Goal: Task Accomplishment & Management: Complete application form

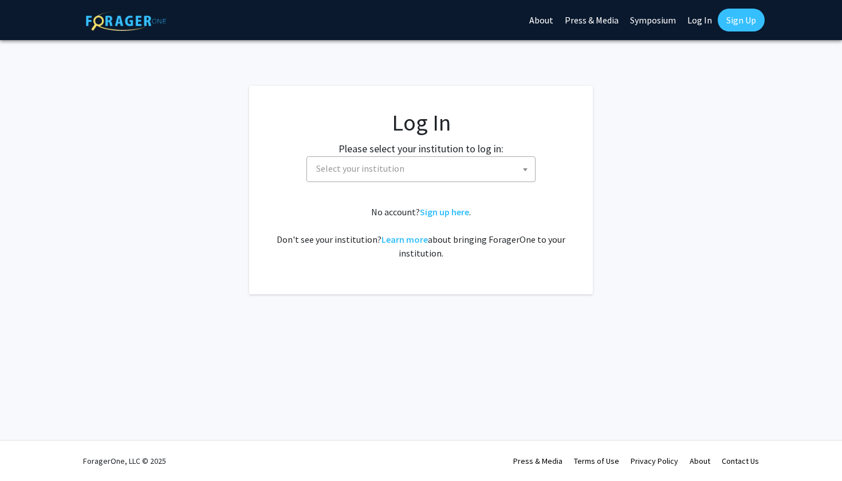
select select
click at [385, 172] on span "Select your institution" at bounding box center [360, 168] width 88 height 11
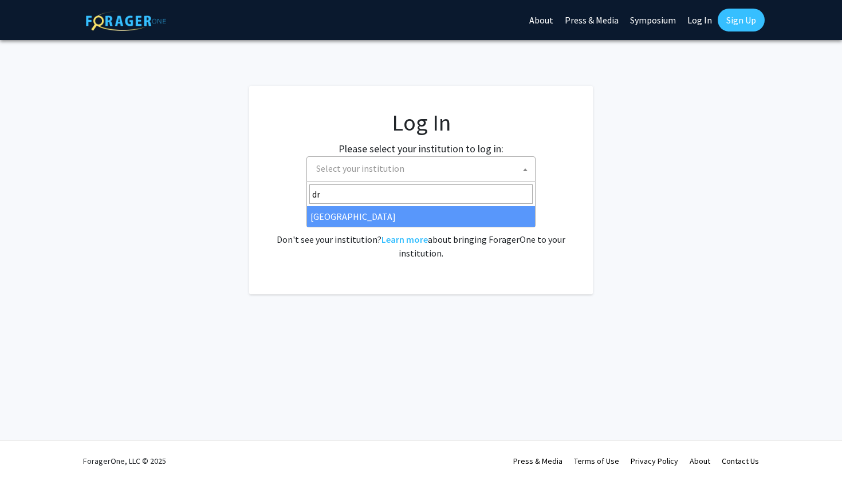
type input "dre"
select select "6"
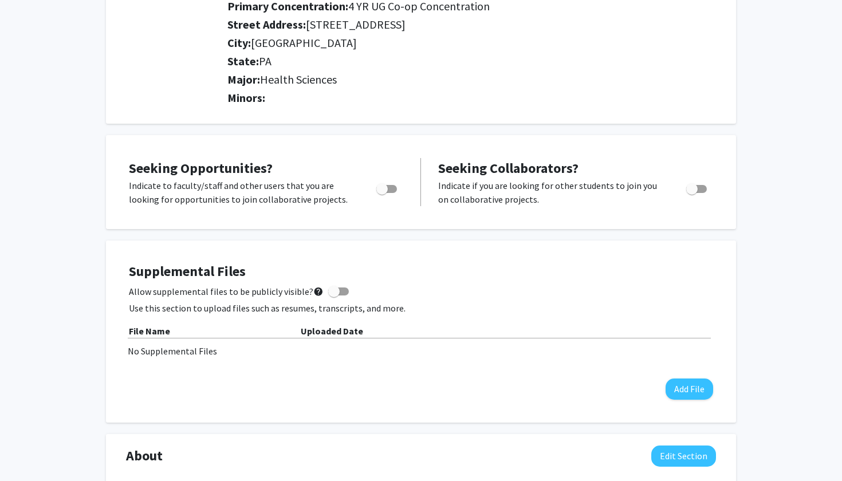
scroll to position [246, 0]
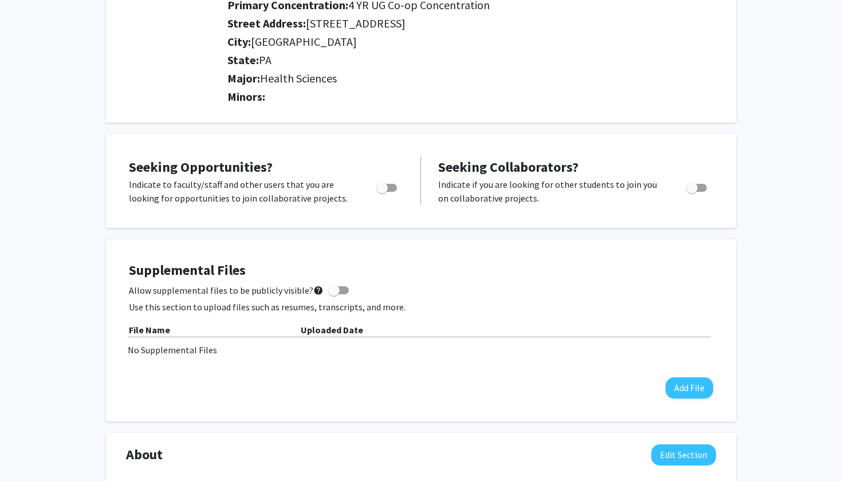
click at [389, 190] on span "Toggle" at bounding box center [386, 188] width 21 height 8
click at [382, 192] on input "Are you actively seeking opportunities?" at bounding box center [381, 192] width 1 height 1
checkbox input "true"
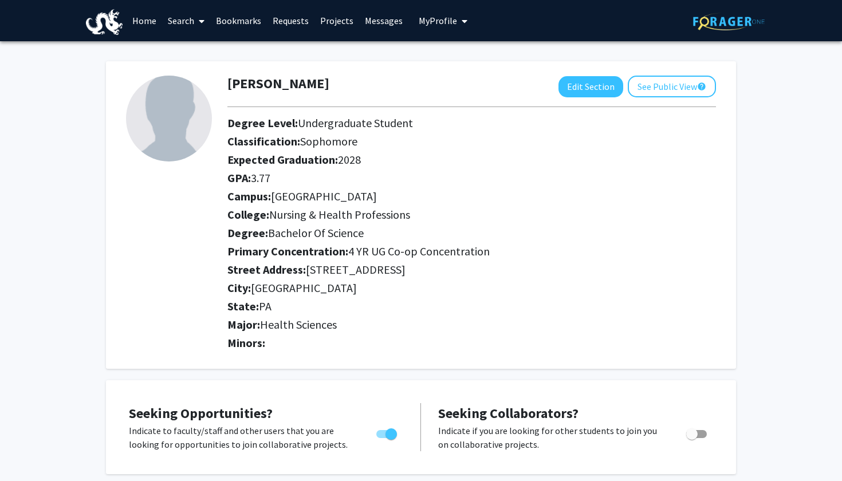
scroll to position [0, 0]
click at [594, 79] on button "Edit Section" at bounding box center [590, 86] width 65 height 21
select select "sophomore"
select select "[GEOGRAPHIC_DATA]"
select select "Nursing & Health Professions"
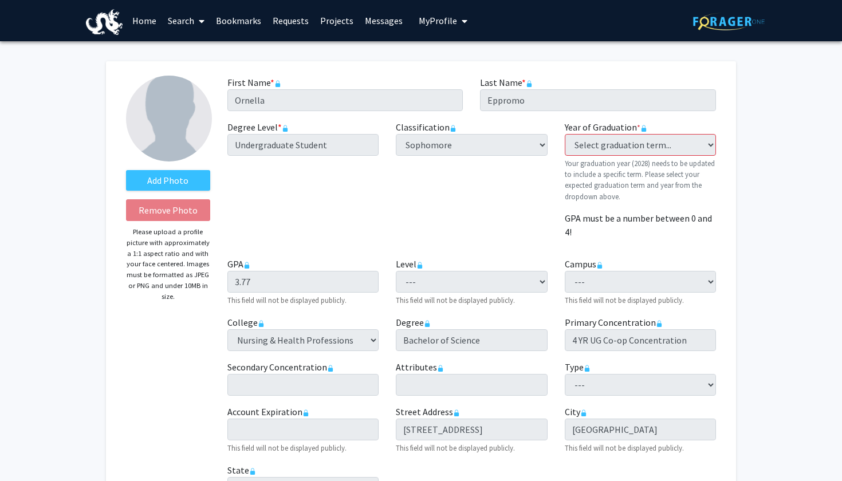
click at [195, 25] on span at bounding box center [199, 21] width 10 height 40
click at [201, 73] on span "Students" at bounding box center [197, 75] width 70 height 23
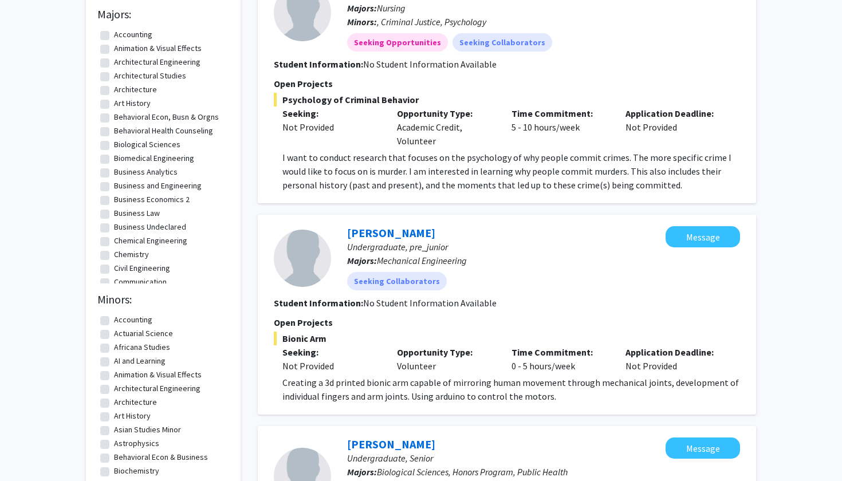
scroll to position [155, 0]
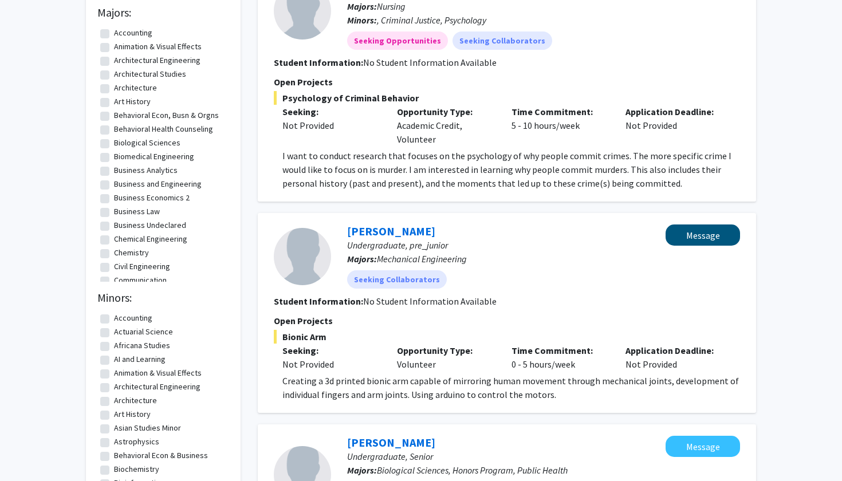
click at [711, 236] on button "Message" at bounding box center [702, 234] width 74 height 21
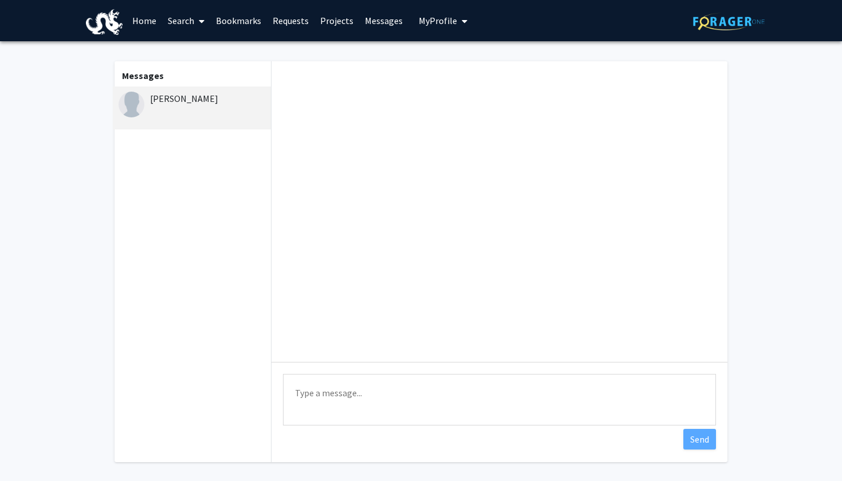
click at [401, 409] on textarea "Type a message" at bounding box center [499, 400] width 433 height 52
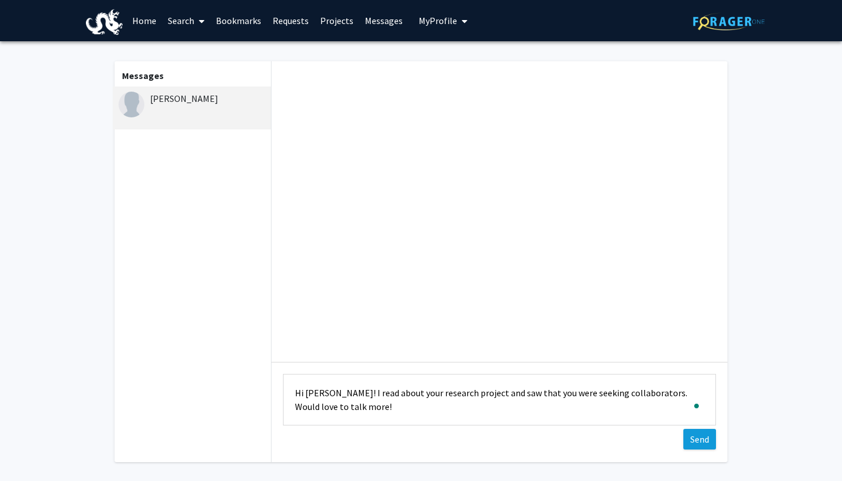
type textarea "Hi [PERSON_NAME]! I read about your research project and saw that you were seek…"
click at [705, 443] on button "Send" at bounding box center [699, 439] width 33 height 21
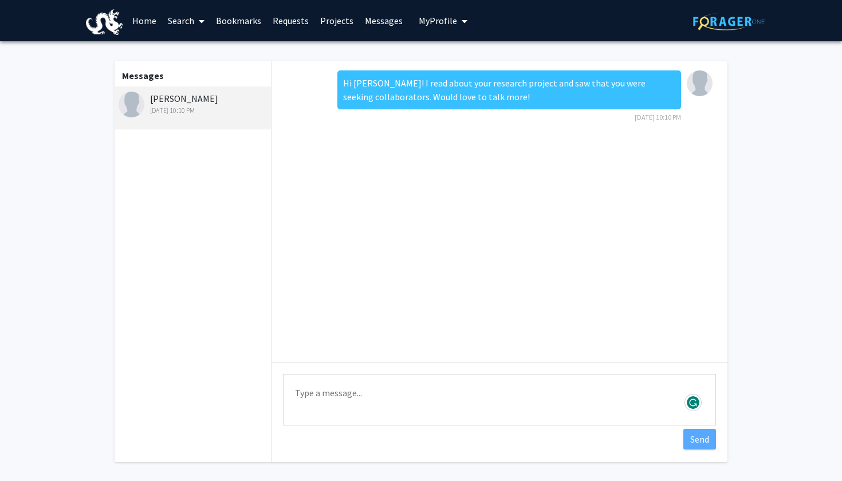
click at [326, 20] on link "Projects" at bounding box center [336, 21] width 45 height 40
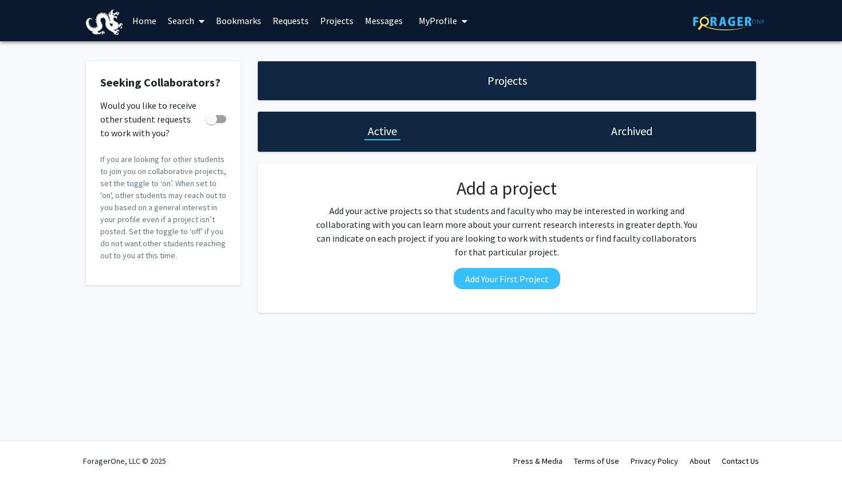
click at [180, 21] on link "Search" at bounding box center [186, 21] width 48 height 40
click at [194, 55] on span "Faculty/Staff" at bounding box center [204, 52] width 84 height 23
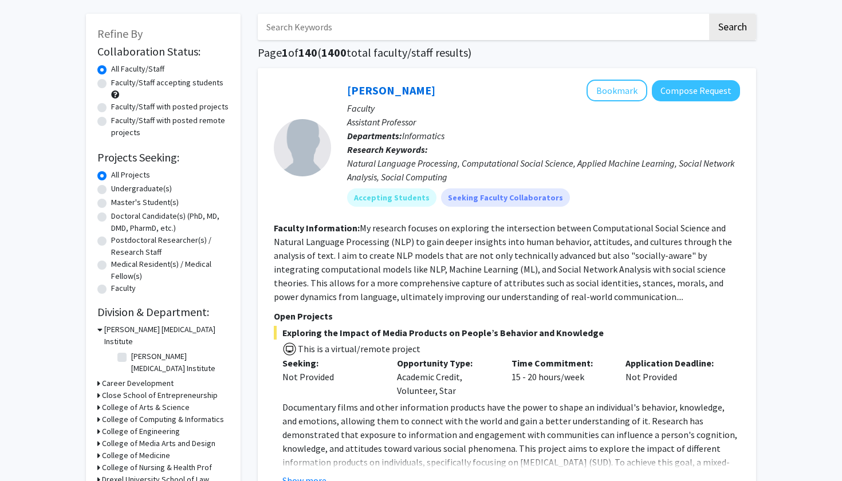
scroll to position [48, 0]
click at [170, 86] on label "Faculty/Staff accepting students" at bounding box center [167, 82] width 112 height 12
click at [119, 84] on input "Faculty/Staff accepting students" at bounding box center [114, 79] width 7 height 7
radio input "true"
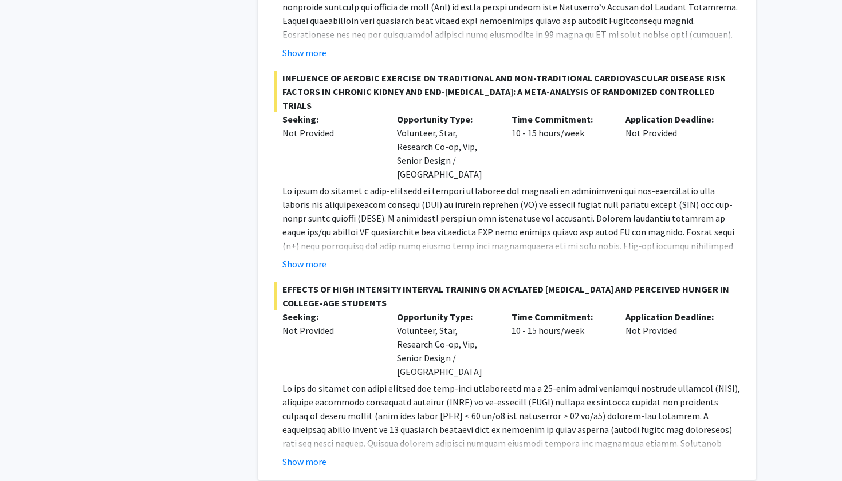
scroll to position [1922, 0]
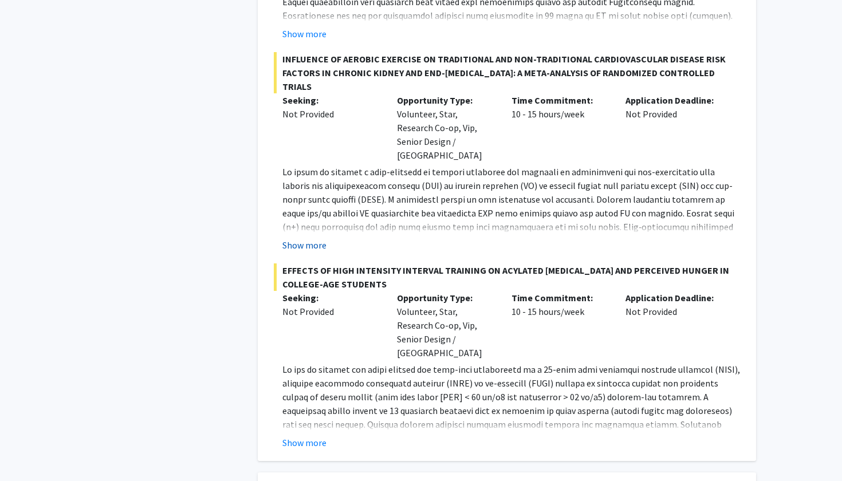
click at [318, 238] on button "Show more" at bounding box center [304, 245] width 44 height 14
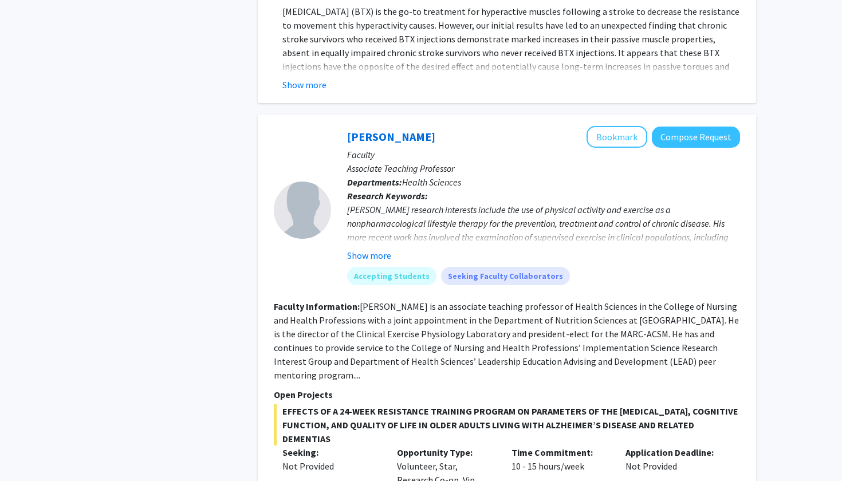
scroll to position [1232, 0]
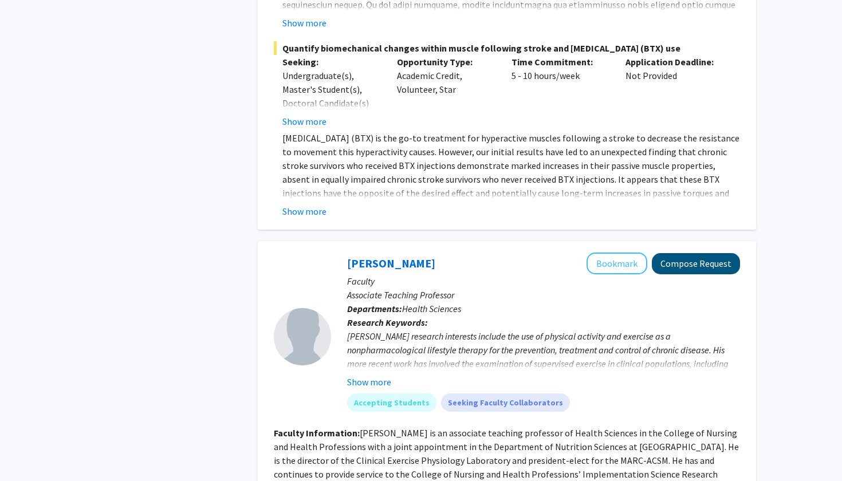
click at [709, 261] on button "Compose Request" at bounding box center [696, 263] width 88 height 21
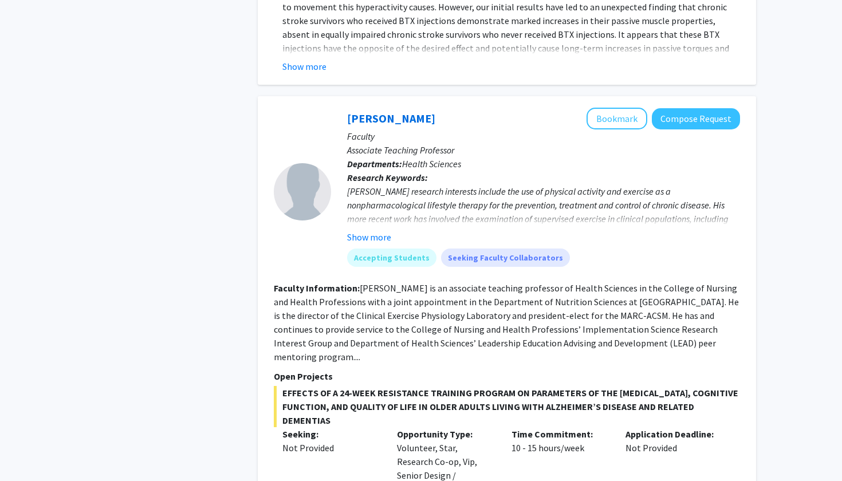
scroll to position [1397, 0]
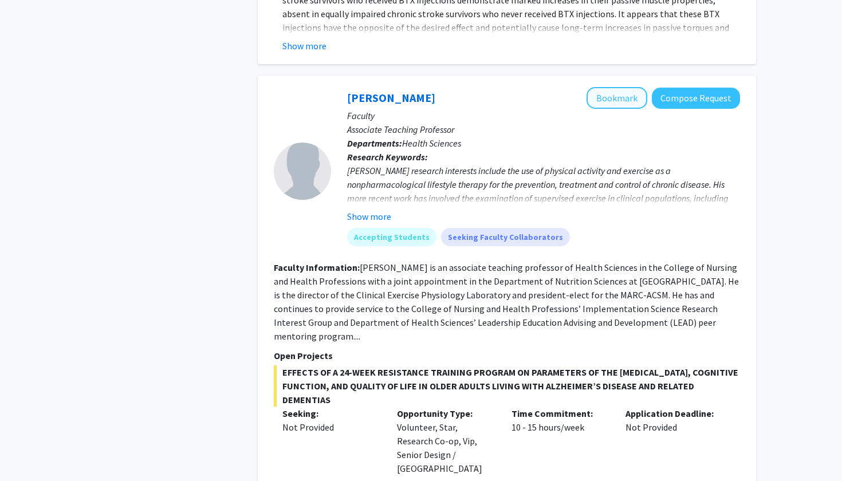
click at [632, 97] on button "Bookmark" at bounding box center [616, 98] width 61 height 22
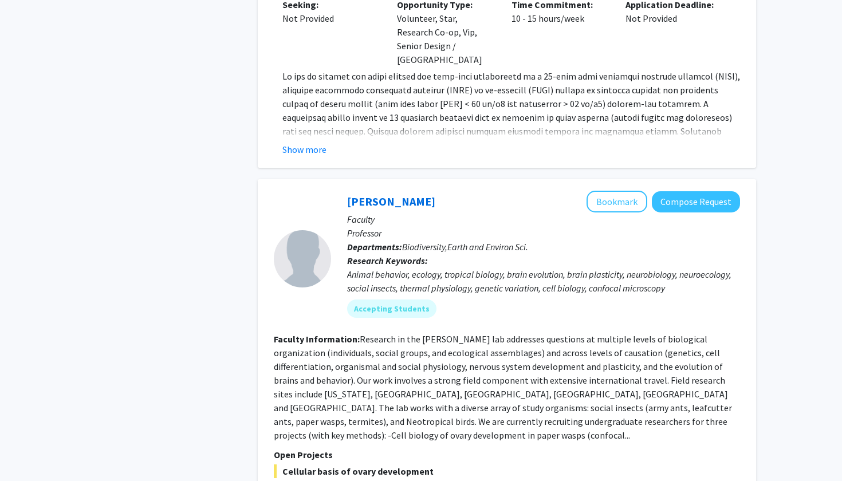
scroll to position [2207, 0]
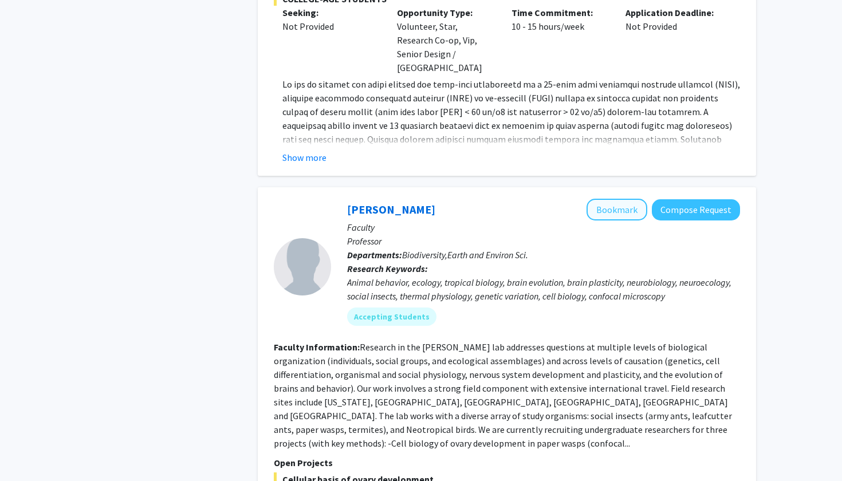
click at [630, 199] on button "Bookmark" at bounding box center [616, 210] width 61 height 22
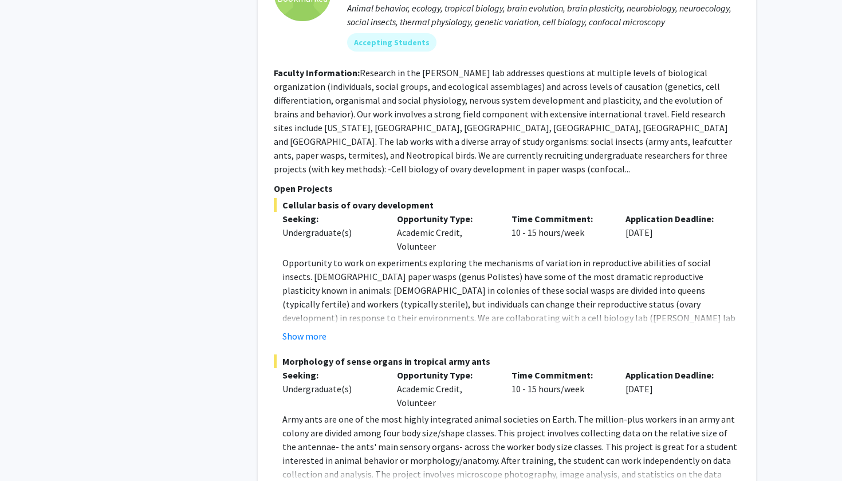
scroll to position [2480, 0]
click at [315, 330] on button "Show more" at bounding box center [304, 337] width 44 height 14
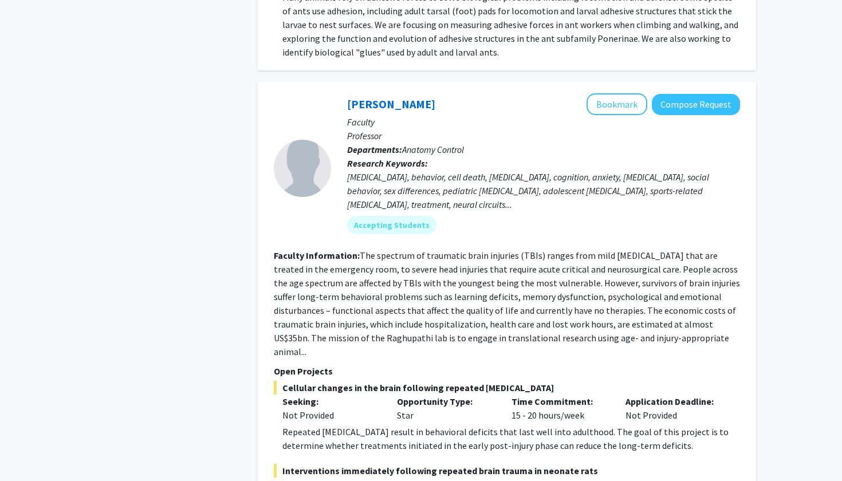
scroll to position [3116, 0]
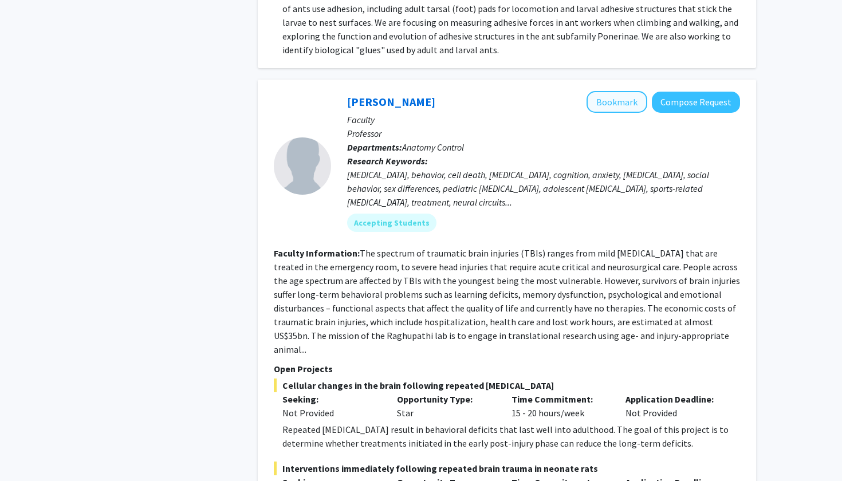
click at [610, 91] on button "Bookmark" at bounding box center [616, 102] width 61 height 22
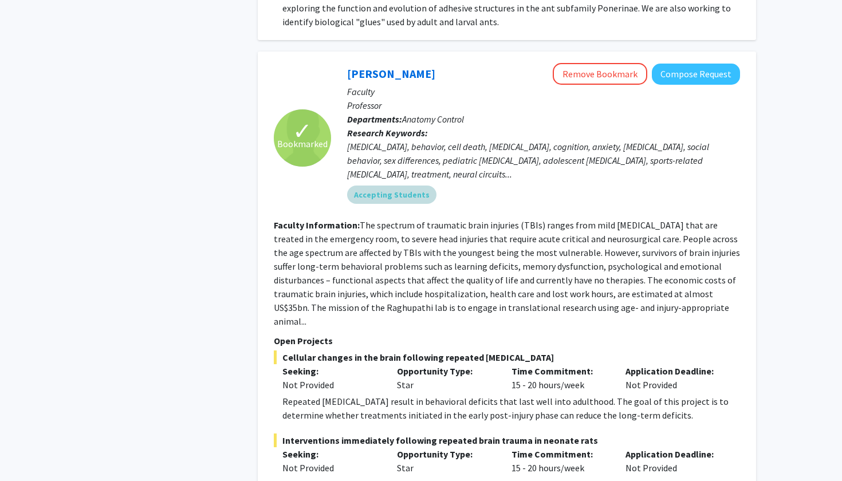
scroll to position [3146, 0]
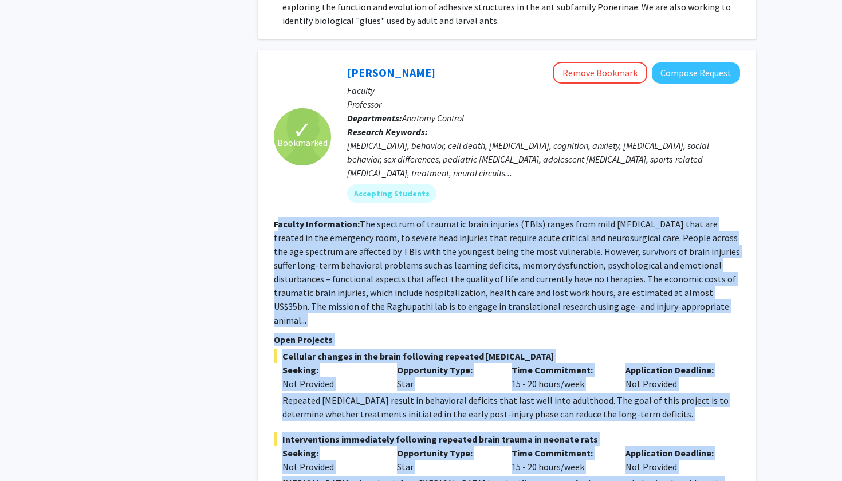
drag, startPoint x: 277, startPoint y: 140, endPoint x: 500, endPoint y: 412, distance: 351.1
click at [500, 412] on fg-search-faculty "✓ Bookmarked [PERSON_NAME] Remove Bookmark Compose Request Faculty Professor De…" at bounding box center [507, 290] width 466 height 456
copy fg-search-faculty "loremi Dolorsitame: Con adipisci el seddoeius tempo incididu (UTLa) etdolo magn…"
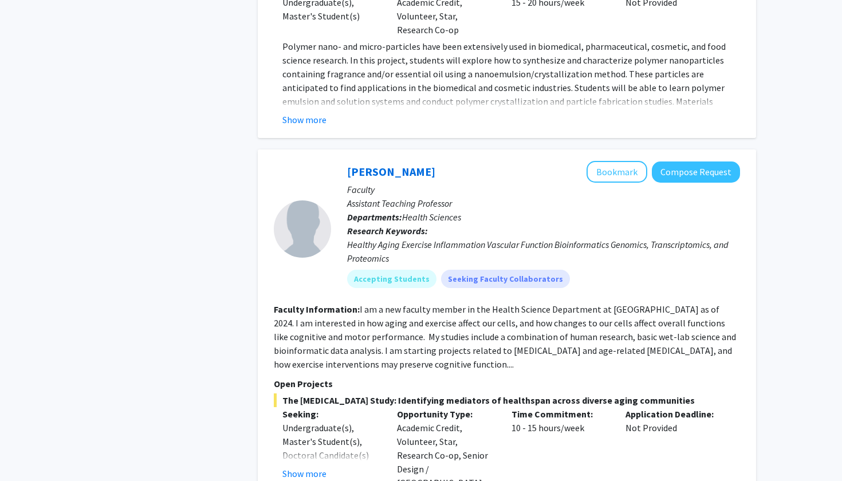
scroll to position [4794, 0]
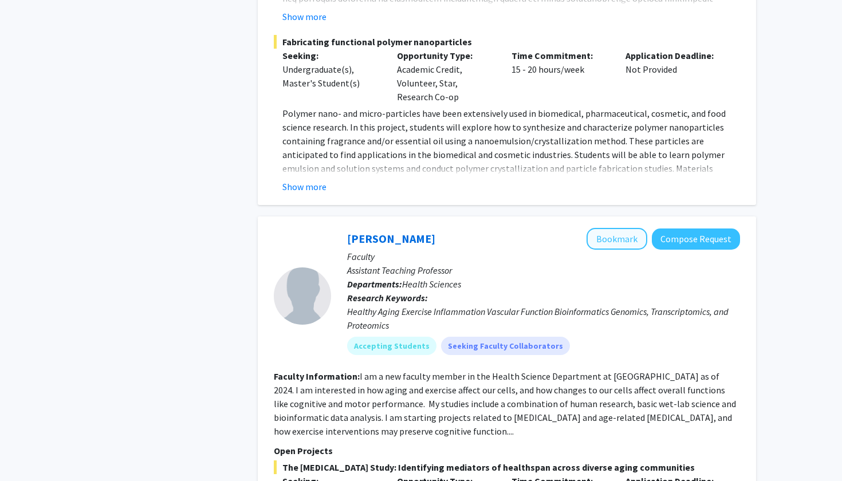
click at [619, 228] on button "Bookmark" at bounding box center [616, 239] width 61 height 22
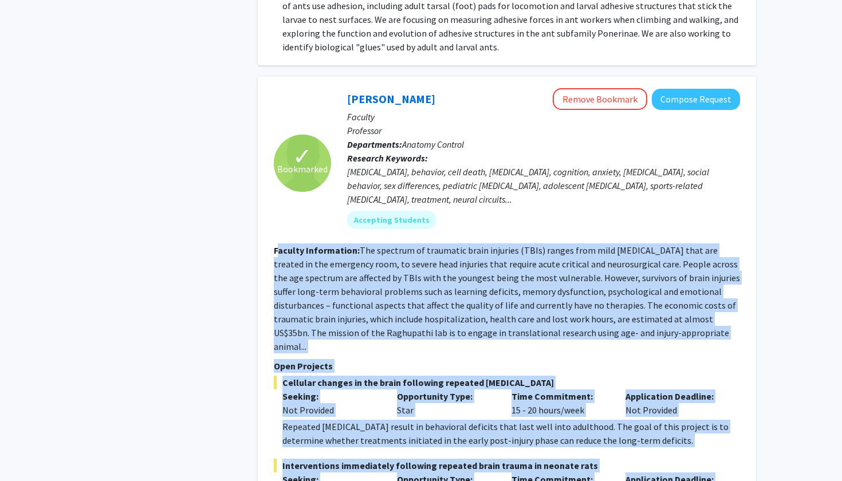
scroll to position [3092, 0]
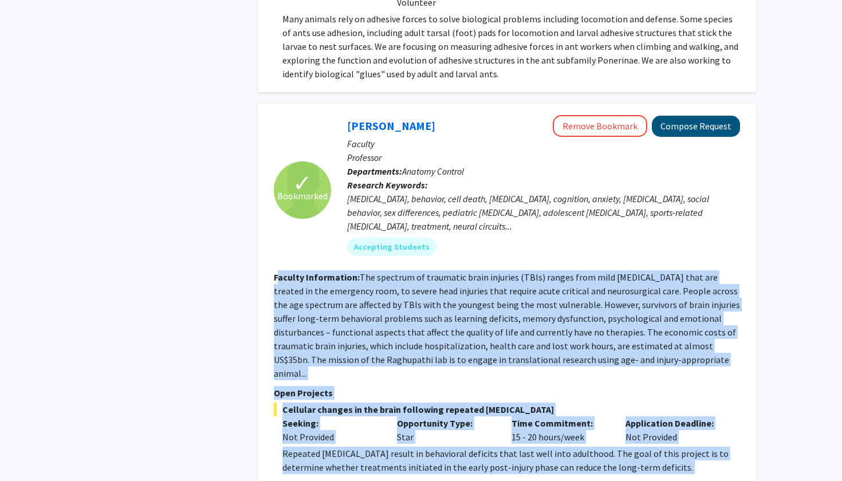
click at [712, 116] on button "Compose Request" at bounding box center [696, 126] width 88 height 21
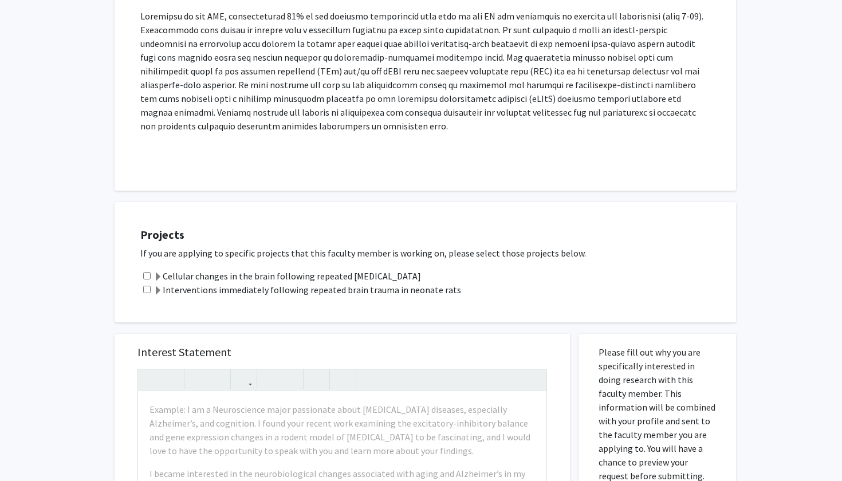
scroll to position [804, 0]
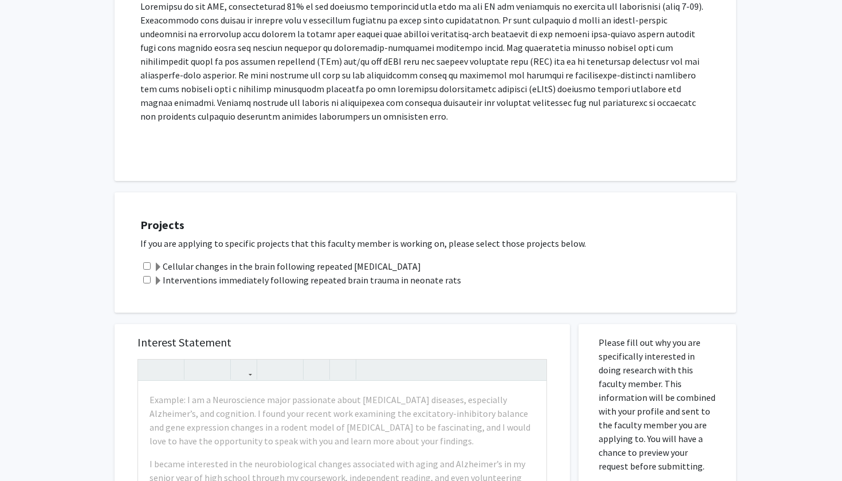
click at [326, 259] on label "Cellular changes in the brain following repeated [MEDICAL_DATA]" at bounding box center [286, 266] width 267 height 14
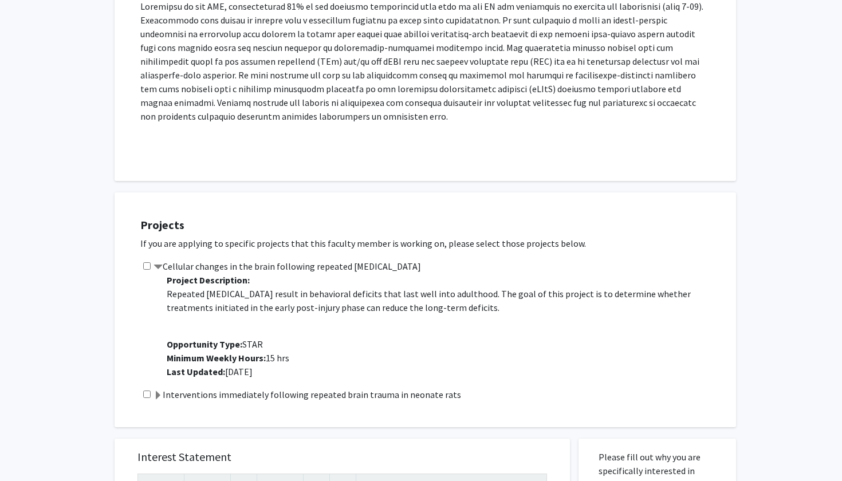
click at [201, 388] on label "Interventions immediately following repeated brain trauma in neonate rats" at bounding box center [306, 395] width 307 height 14
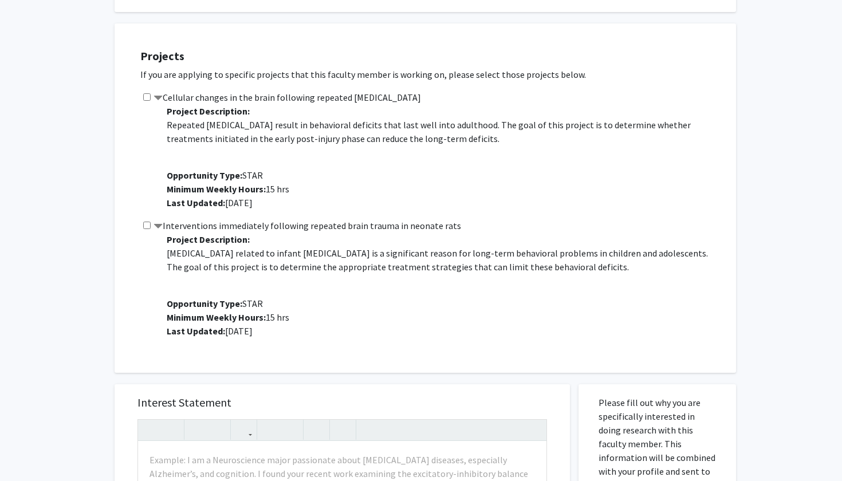
scroll to position [976, 0]
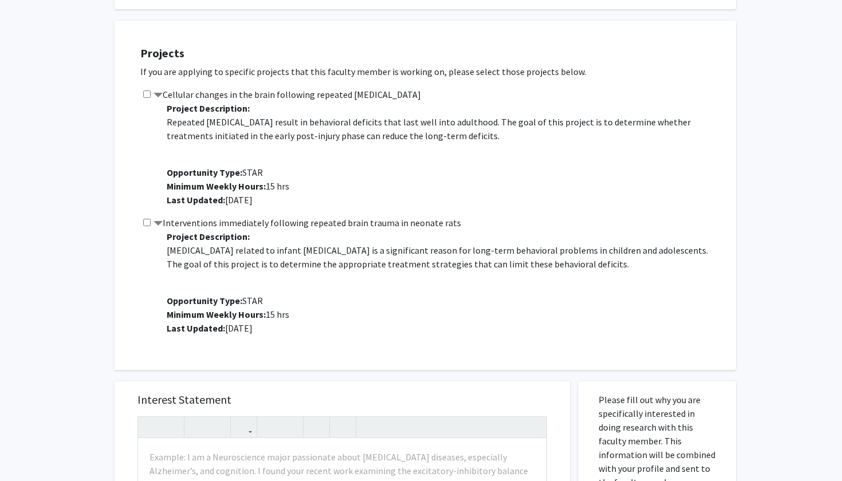
click at [207, 216] on label "Interventions immediately following repeated brain trauma in neonate rats" at bounding box center [306, 223] width 307 height 14
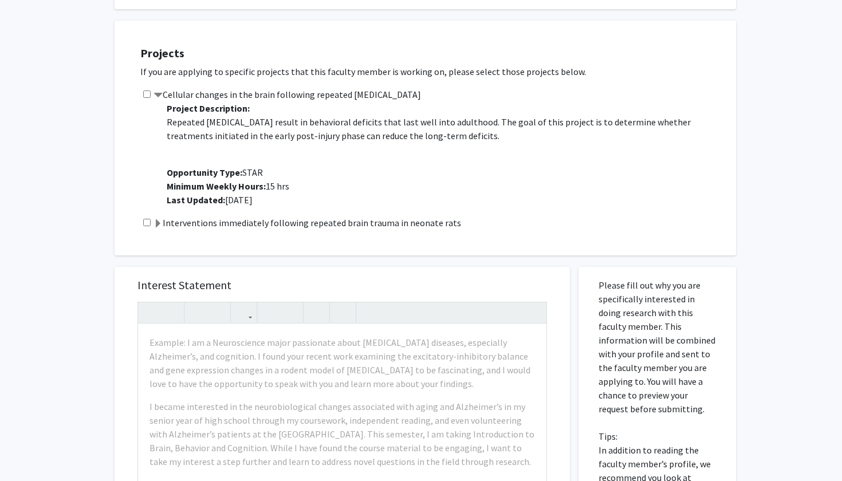
click at [207, 216] on label "Interventions immediately following repeated brain trauma in neonate rats" at bounding box center [306, 223] width 307 height 14
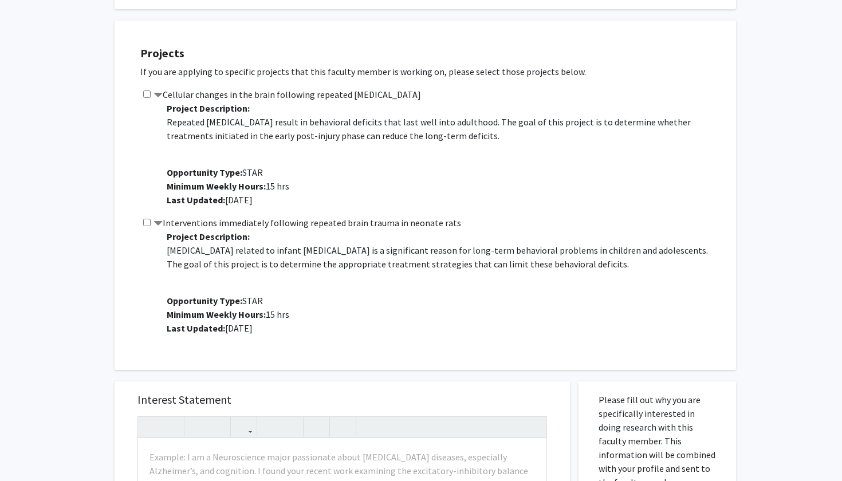
click at [207, 216] on label "Interventions immediately following repeated brain trauma in neonate rats" at bounding box center [306, 223] width 307 height 14
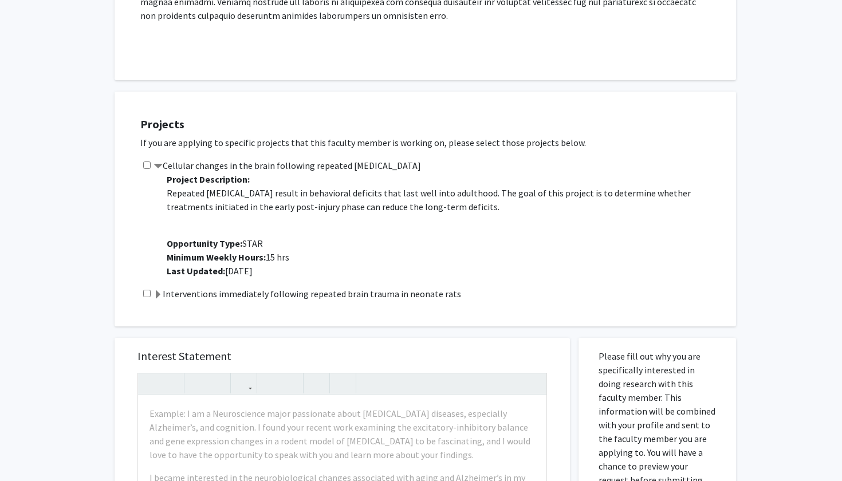
scroll to position [925, 0]
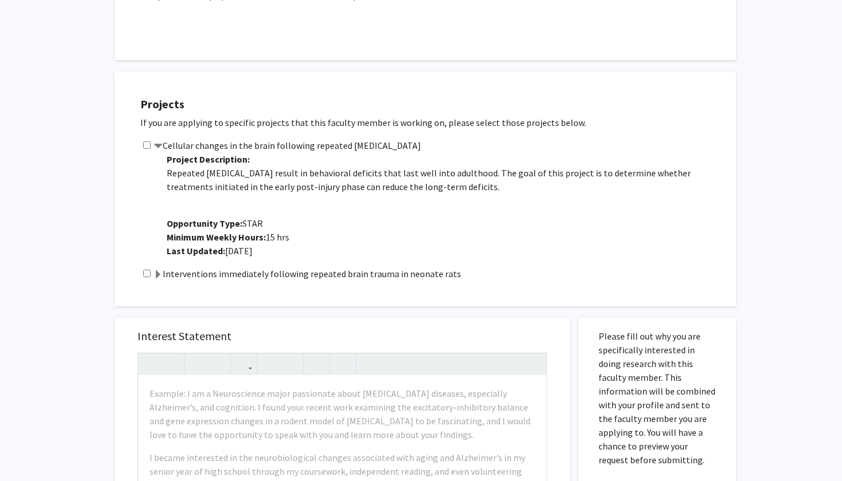
click at [150, 139] on div "Cellular changes in the brain following repeated [MEDICAL_DATA] Project Descrip…" at bounding box center [432, 203] width 584 height 128
click at [147, 141] on input "checkbox" at bounding box center [146, 144] width 7 height 7
checkbox input "true"
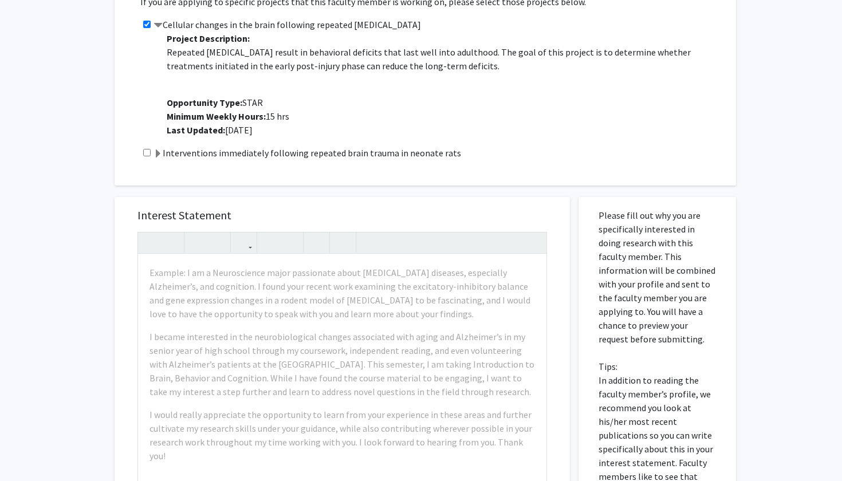
scroll to position [1055, 0]
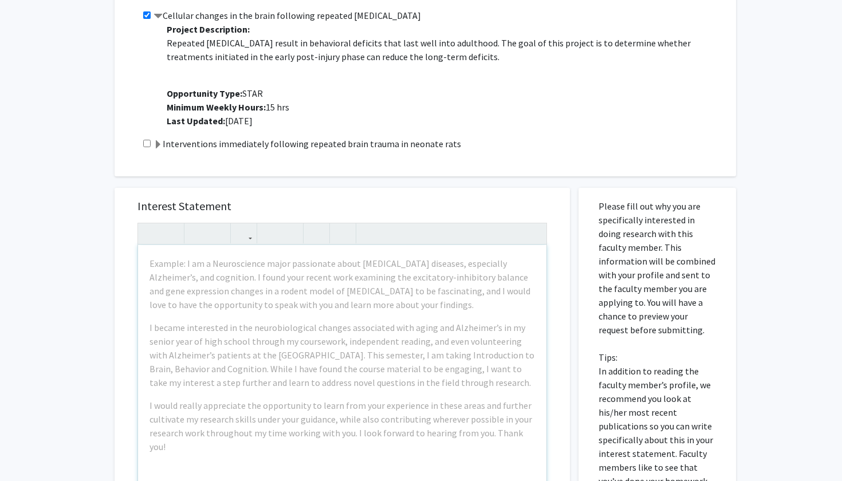
click at [191, 293] on div "Example: I am a Neuroscience major passionate about [MEDICAL_DATA] diseases, es…" at bounding box center [342, 376] width 408 height 262
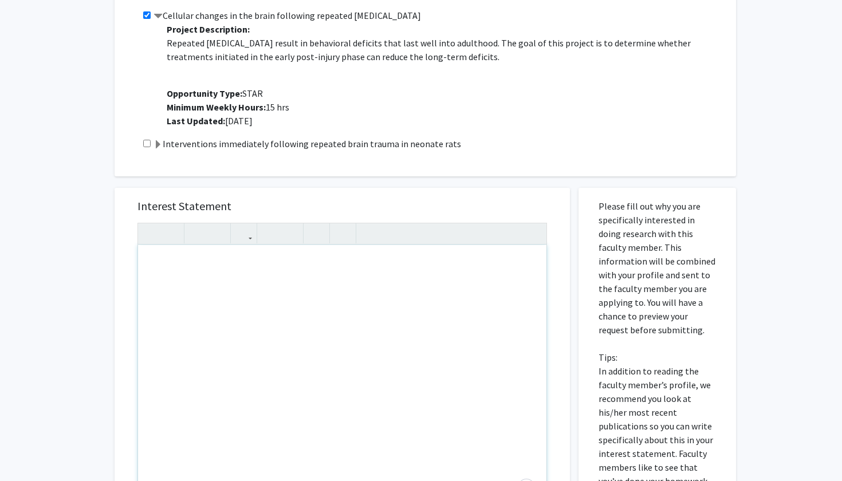
paste div "Note to users with screen readers: Please press Alt+0 or Option+0 to deactivate…"
type textarea "<l>I do sita consectetu ad elitsed doe Temporinci Utl’e dolorema al enimadmin v…"
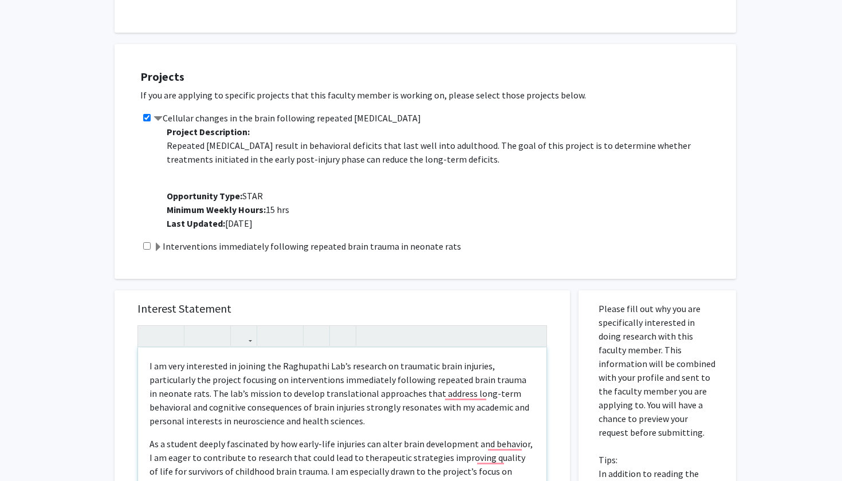
scroll to position [914, 0]
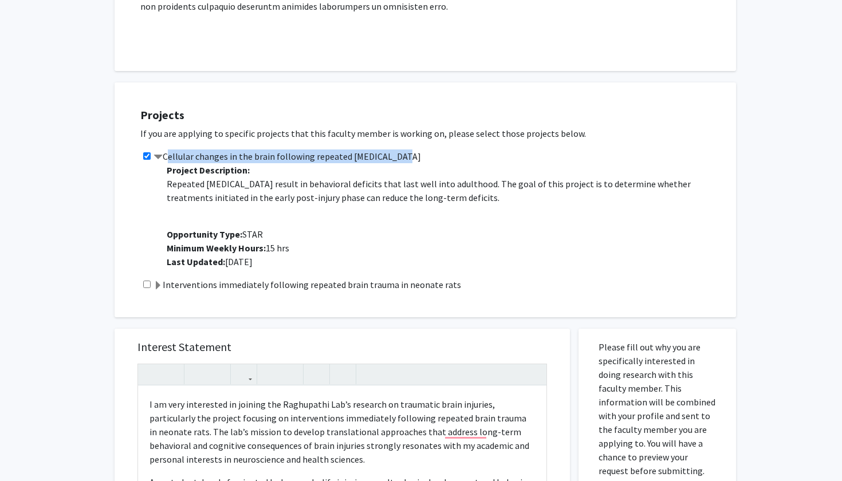
drag, startPoint x: 165, startPoint y: 128, endPoint x: 396, endPoint y: 132, distance: 230.2
click at [396, 149] on div "Cellular changes in the brain following repeated [MEDICAL_DATA] Project Descrip…" at bounding box center [432, 213] width 584 height 128
copy label "Cellular changes in the brain following repeated [MEDICAL_DATA]"
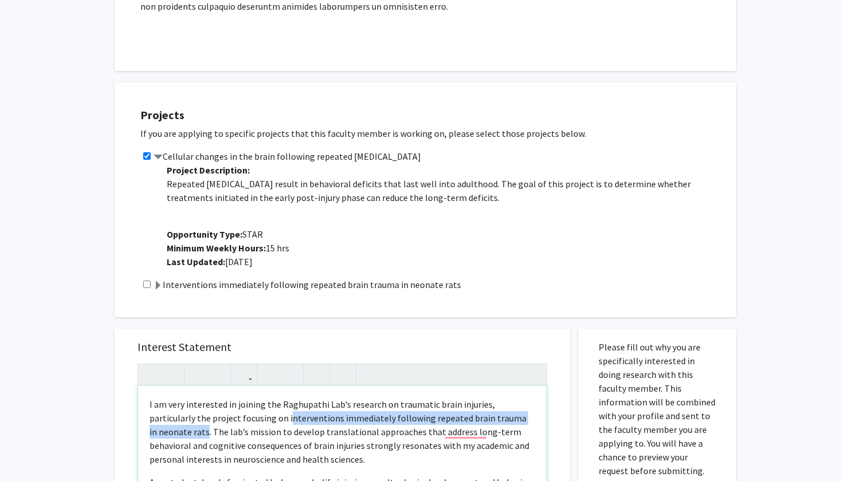
drag, startPoint x: 240, startPoint y: 392, endPoint x: 522, endPoint y: 392, distance: 282.3
click at [522, 397] on p "I am very interested in joining the Raghupathi Lab’s research on traumatic brai…" at bounding box center [341, 431] width 385 height 69
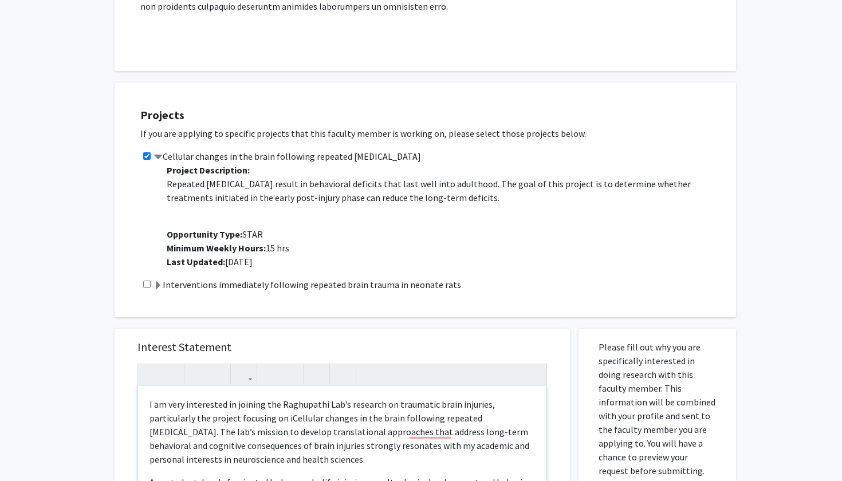
click at [245, 397] on p "I am very interested in joining the Raghupathi Lab’s research on traumatic brai…" at bounding box center [341, 431] width 385 height 69
click at [474, 397] on p "I am very interested in joining the Raghupathi Lab’s research on traumatic brai…" at bounding box center [341, 431] width 385 height 69
click at [430, 429] on p "I am very interested in joining the Raghupathi Lab’s research on traumatic brai…" at bounding box center [341, 431] width 385 height 69
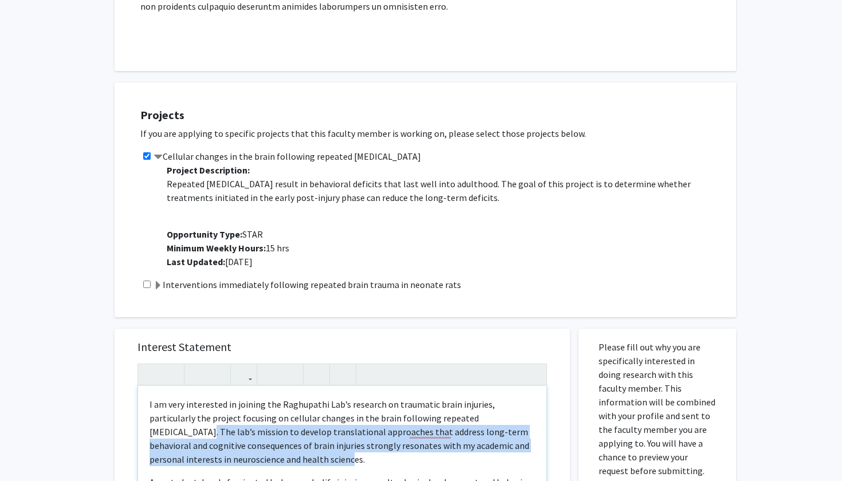
drag, startPoint x: 476, startPoint y: 393, endPoint x: 295, endPoint y: 433, distance: 184.8
click at [295, 433] on p "I am very interested in joining the Raghupathi Lab’s research on traumatic brai…" at bounding box center [341, 431] width 385 height 69
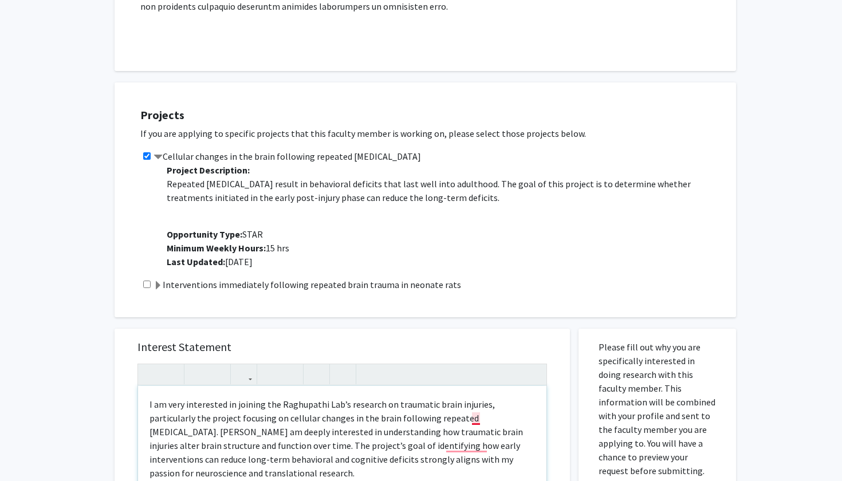
click at [477, 397] on p "I am very interested in joining the Raghupathi Lab’s research on traumatic brai…" at bounding box center [341, 438] width 385 height 82
click at [508, 397] on p "I am very interested in joining the Raghupathi Lab’s research on traumatic brai…" at bounding box center [341, 438] width 385 height 82
drag, startPoint x: 473, startPoint y: 392, endPoint x: 201, endPoint y: 404, distance: 272.2
click at [201, 404] on p "I am very interested in joining the Raghupathi Lab’s research on traumatic brai…" at bounding box center [341, 438] width 385 height 82
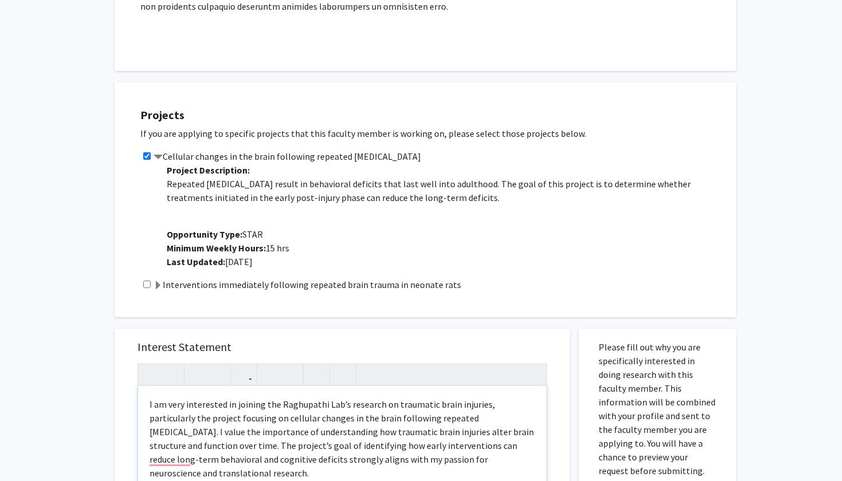
click at [430, 408] on p "I am very interested in joining the Raghupathi Lab’s research on traumatic brai…" at bounding box center [341, 438] width 385 height 82
click at [236, 421] on p "I am very interested in joining the Raghupathi Lab’s research on traumatic brai…" at bounding box center [341, 438] width 385 height 82
click at [293, 421] on p "I am very interested in joining the Raghupathi Lab’s research on traumatic brai…" at bounding box center [341, 438] width 385 height 82
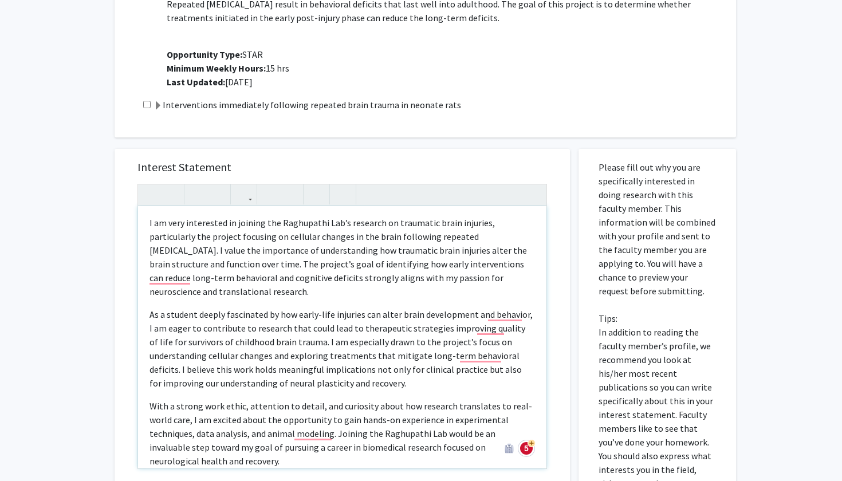
scroll to position [0, 0]
click at [277, 257] on p "I am very interested in joining the Raghupathi Lab’s research on traumatic brai…" at bounding box center [341, 259] width 385 height 82
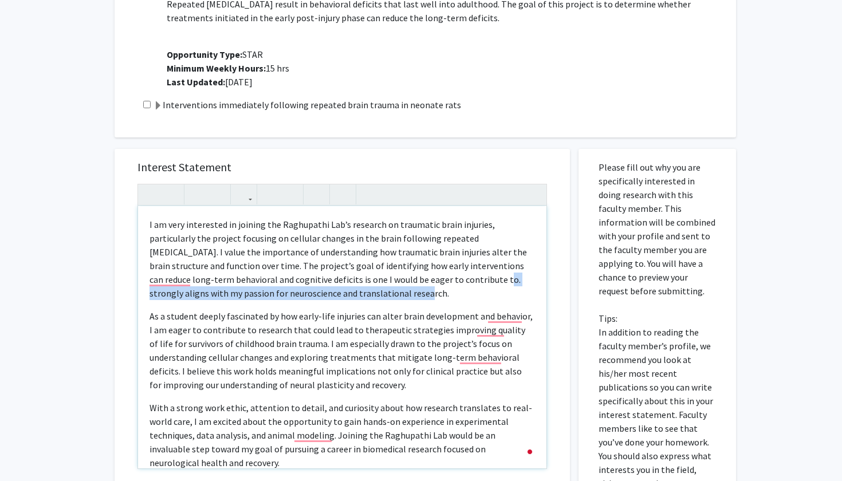
drag, startPoint x: 429, startPoint y: 254, endPoint x: 346, endPoint y: 266, distance: 83.9
click at [346, 266] on p "I am very interested in joining the Raghupathi Lab’s research on traumatic brai…" at bounding box center [341, 259] width 385 height 82
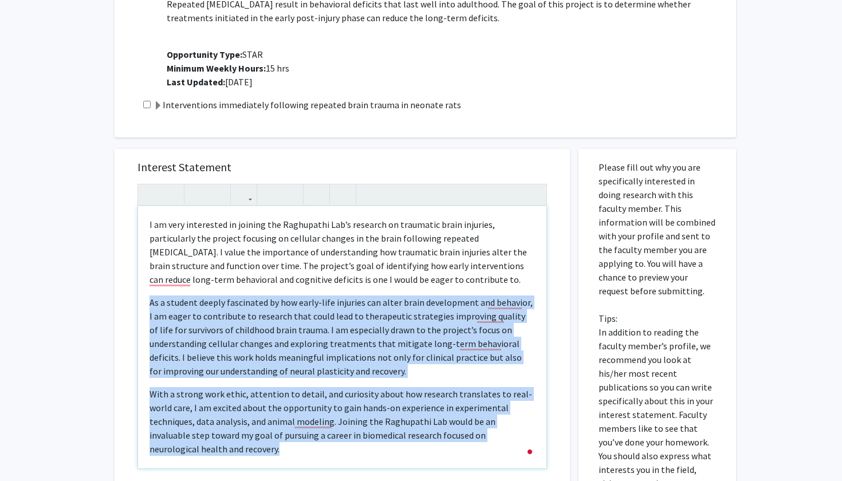
drag, startPoint x: 152, startPoint y: 274, endPoint x: 199, endPoint y: 429, distance: 162.7
click at [199, 429] on div "I am very interested in joining the Raghupathi Lab’s research on traumatic brai…" at bounding box center [342, 337] width 408 height 262
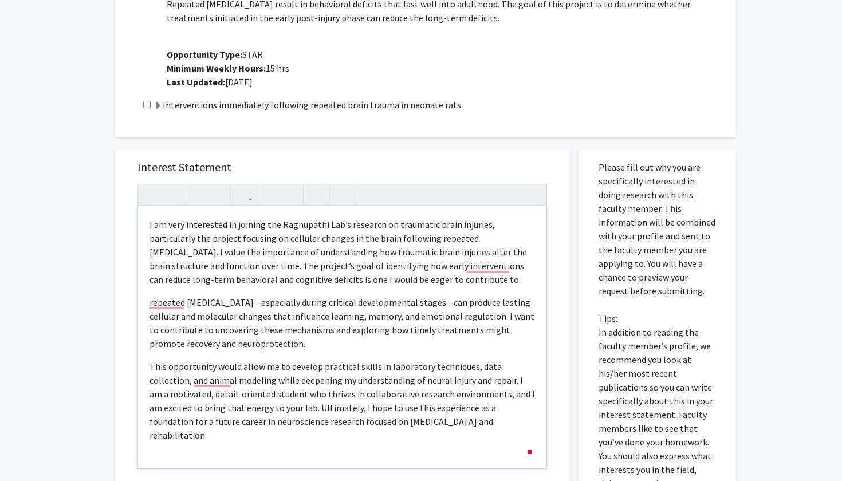
click at [152, 295] on p "repeated [MEDICAL_DATA]—especially during critical developmental stages—can pro…" at bounding box center [341, 322] width 385 height 55
click at [240, 295] on p "Repeated [MEDICAL_DATA]—especially during critical developmental stages—can pro…" at bounding box center [341, 322] width 385 height 55
click at [317, 295] on p "Repeated [MEDICAL_DATA], especially during critical developmental stages—can pr…" at bounding box center [341, 322] width 385 height 55
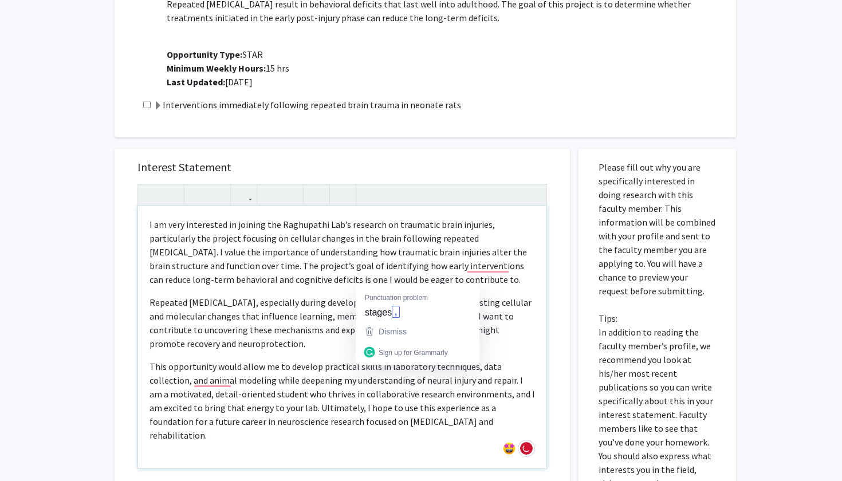
click at [399, 295] on p "Repeated [MEDICAL_DATA], especially during developmental stages—can produce las…" at bounding box center [341, 322] width 385 height 55
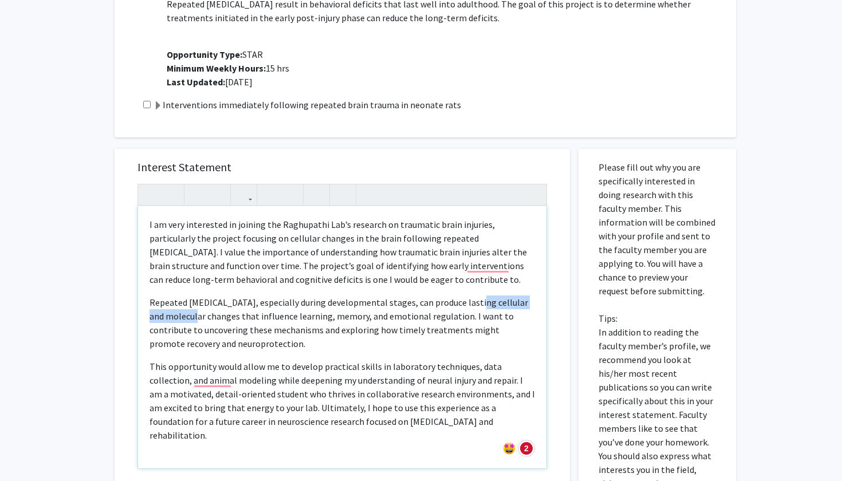
drag, startPoint x: 471, startPoint y: 278, endPoint x: 191, endPoint y: 294, distance: 281.0
click at [191, 295] on p "Repeated [MEDICAL_DATA], especially during developmental stages, can produce la…" at bounding box center [341, 322] width 385 height 55
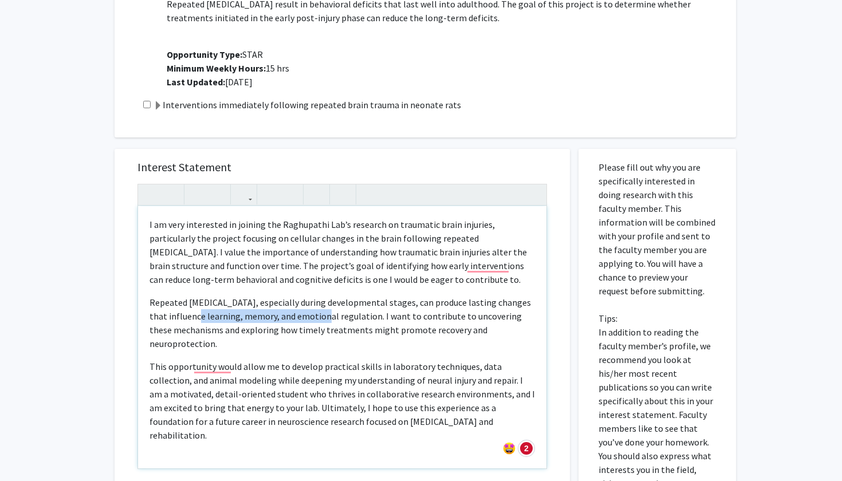
drag, startPoint x: 188, startPoint y: 290, endPoint x: 314, endPoint y: 293, distance: 126.6
click at [315, 295] on p "Repeated [MEDICAL_DATA], especially during developmental stages, can produce la…" at bounding box center [341, 322] width 385 height 55
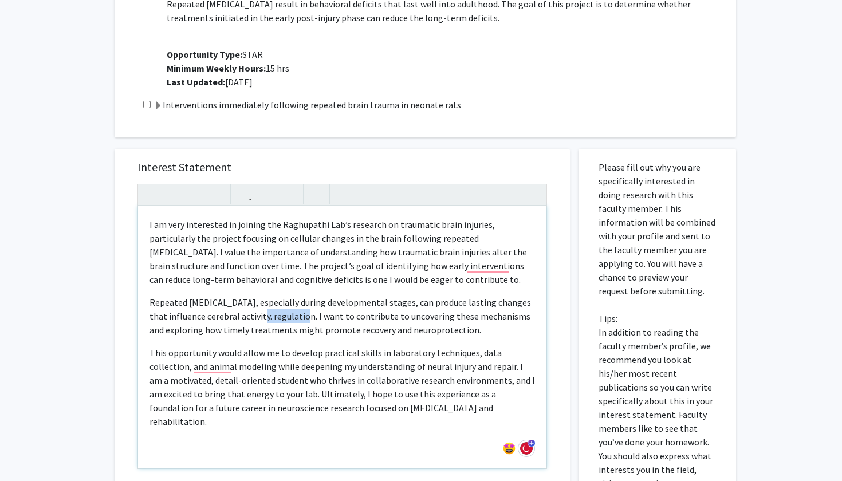
drag, startPoint x: 251, startPoint y: 290, endPoint x: 294, endPoint y: 290, distance: 42.9
click at [294, 295] on p "Repeated [MEDICAL_DATA], especially during developmental stages, can produce la…" at bounding box center [341, 315] width 385 height 41
click at [455, 295] on p "Repeated [MEDICAL_DATA], especially during developmental stages, can produce la…" at bounding box center [341, 315] width 385 height 41
click at [213, 295] on p "Repeated [MEDICAL_DATA], especially during developmental stages, can produce ch…" at bounding box center [341, 315] width 385 height 41
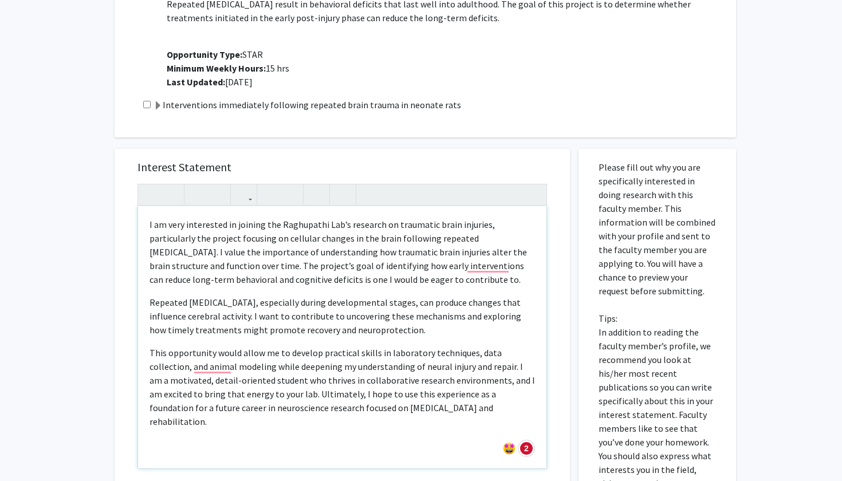
click at [328, 295] on p "Repeated [MEDICAL_DATA], especially during developmental stages, can produce ch…" at bounding box center [341, 315] width 385 height 41
click at [319, 295] on p "Repeated [MEDICAL_DATA], especially during developmental stages, can produce ch…" at bounding box center [341, 315] width 385 height 41
click at [325, 295] on p "Repeated [MEDICAL_DATA], especially during developmental stages, can produce ch…" at bounding box center [341, 315] width 385 height 41
click at [359, 295] on p "Repeated [MEDICAL_DATA], especially during developmental stages, can produce ch…" at bounding box center [341, 315] width 385 height 41
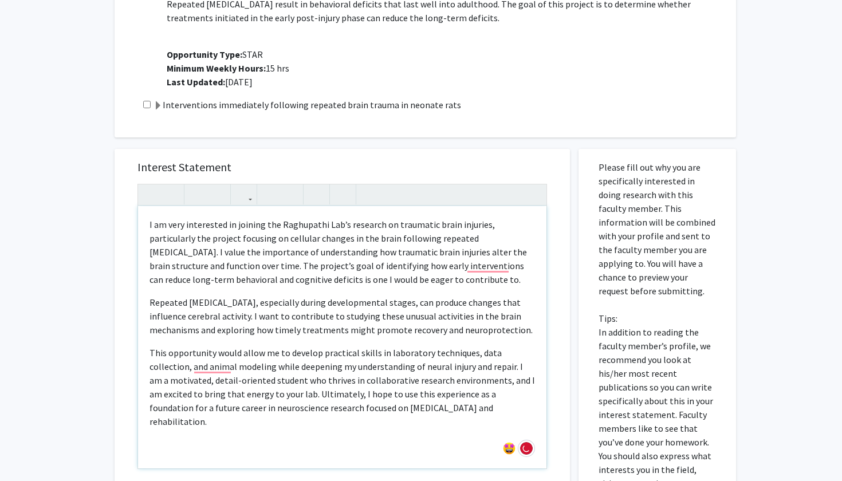
click at [428, 295] on p "Repeated [MEDICAL_DATA], especially during developmental stages, can produce ch…" at bounding box center [341, 315] width 385 height 41
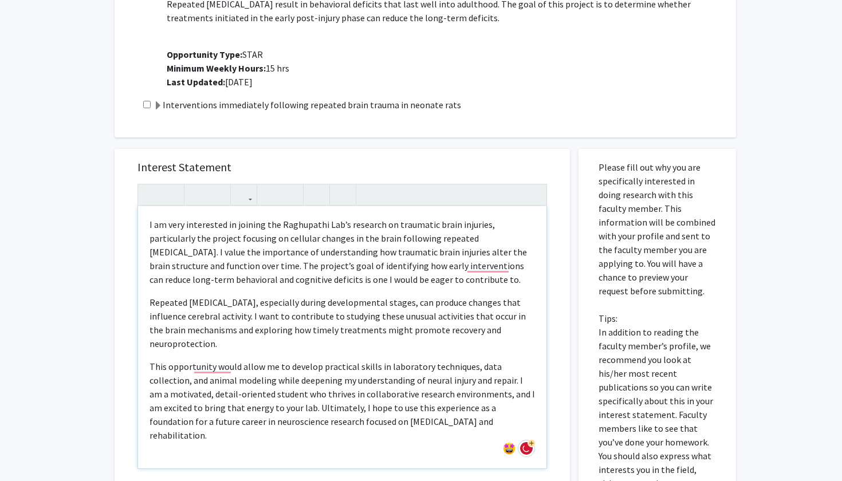
click at [526, 295] on p "Repeated [MEDICAL_DATA], especially during developmental stages, can produce ch…" at bounding box center [341, 322] width 385 height 55
drag, startPoint x: 187, startPoint y: 305, endPoint x: 254, endPoint y: 303, distance: 67.0
click at [254, 303] on p "Repeated [MEDICAL_DATA], especially during developmental stages, can produce ch…" at bounding box center [341, 322] width 385 height 55
drag, startPoint x: 237, startPoint y: 306, endPoint x: 226, endPoint y: 306, distance: 10.9
click at [226, 306] on p "Repeated [MEDICAL_DATA], especially during developmental stages, can produce ch…" at bounding box center [341, 322] width 385 height 55
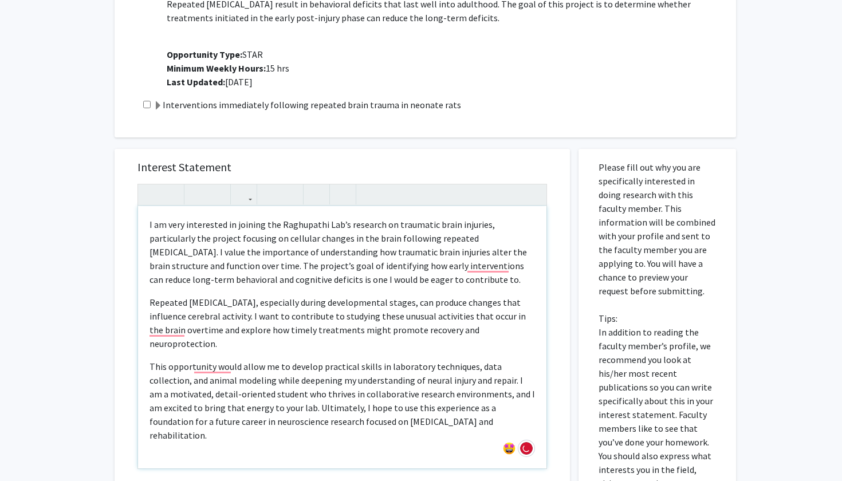
click at [265, 305] on p "Repeated [MEDICAL_DATA], especially during developmental stages, can produce ch…" at bounding box center [341, 322] width 385 height 55
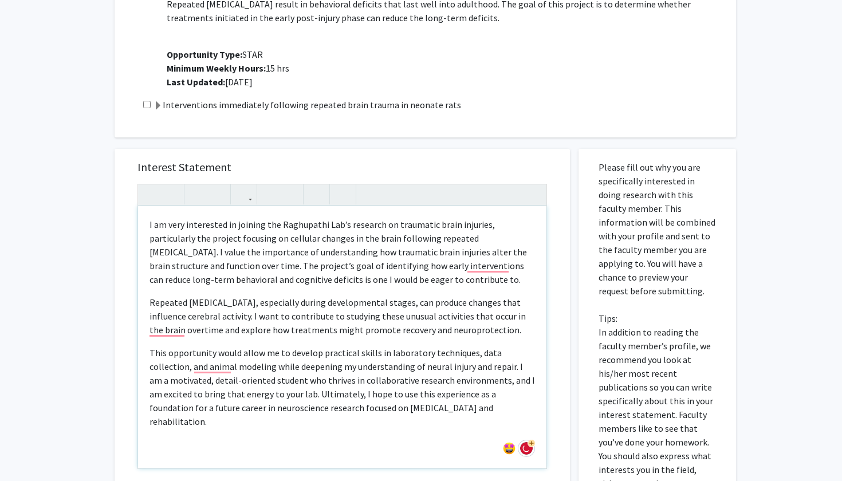
click at [305, 308] on p "Repeated [MEDICAL_DATA], especially during developmental stages, can produce ch…" at bounding box center [341, 315] width 385 height 41
click at [336, 307] on p "Repeated [MEDICAL_DATA], especially during developmental stages, can produce ch…" at bounding box center [341, 315] width 385 height 41
drag, startPoint x: 376, startPoint y: 306, endPoint x: 451, endPoint y: 306, distance: 75.6
click at [451, 306] on p "Repeated [MEDICAL_DATA], especially during developmental stages, can produce ch…" at bounding box center [341, 315] width 385 height 41
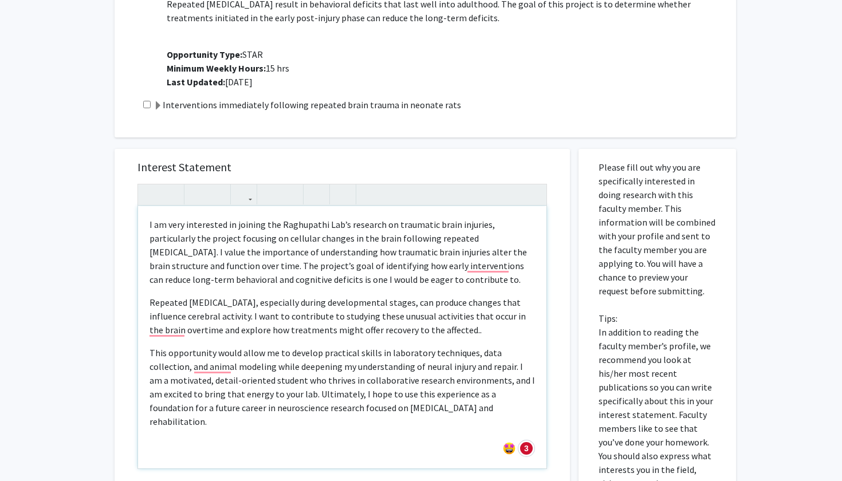
click at [321, 346] on p "This opportunity would allow me to develop practical skills in laboratory techn…" at bounding box center [341, 387] width 385 height 82
click at [399, 346] on p "This opportunity would allow me to develop my practical skills in laboratory te…" at bounding box center [341, 387] width 385 height 82
drag, startPoint x: 455, startPoint y: 326, endPoint x: 498, endPoint y: 328, distance: 43.0
click at [498, 346] on p "This opportunity would allow me to develop my practical skills in the laborator…" at bounding box center [341, 387] width 385 height 82
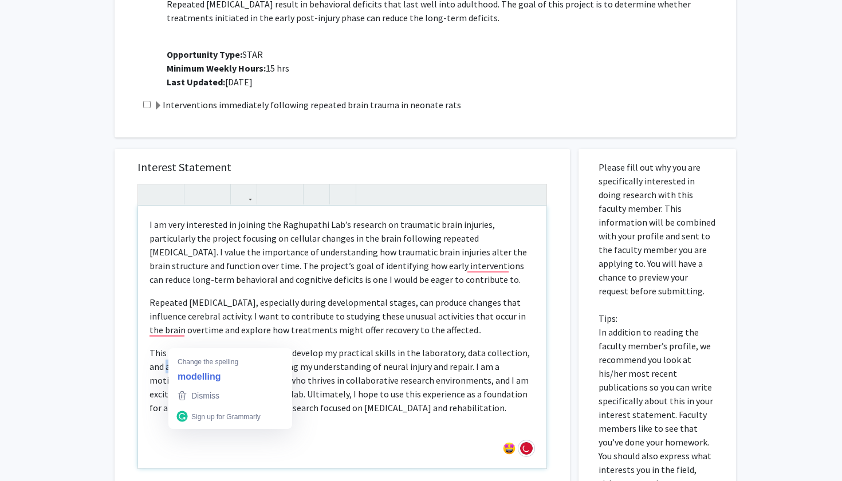
drag, startPoint x: 148, startPoint y: 341, endPoint x: 215, endPoint y: 341, distance: 67.0
click at [215, 341] on div "I am very interested in joining the Raghupathi Lab’s research on traumatic brai…" at bounding box center [342, 337] width 408 height 262
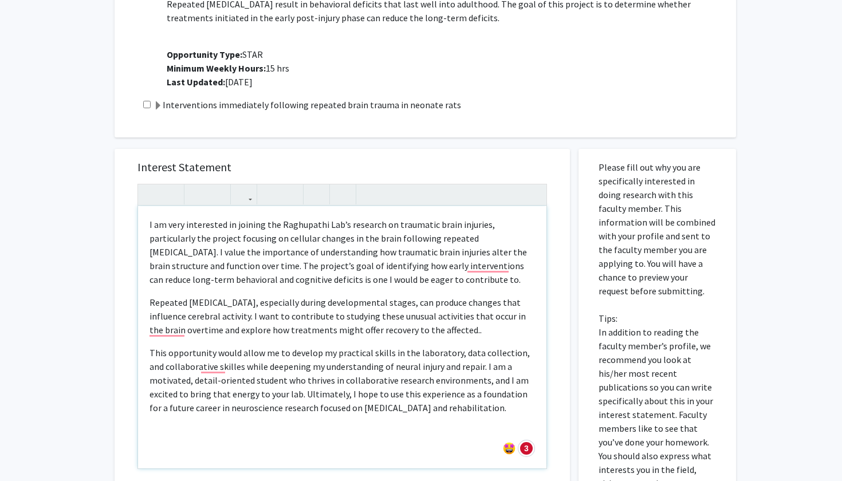
click at [248, 346] on p "This opportunity would allow me to develop my practical skills in the laborator…" at bounding box center [341, 380] width 385 height 69
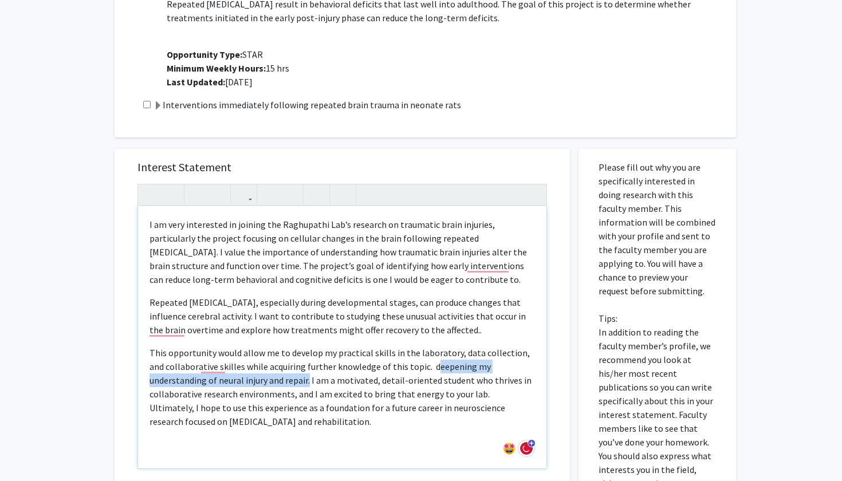
drag, startPoint x: 399, startPoint y: 344, endPoint x: 240, endPoint y: 351, distance: 158.8
click at [240, 351] on p "This opportunity would allow me to develop my practical skills in the laborator…" at bounding box center [341, 387] width 385 height 82
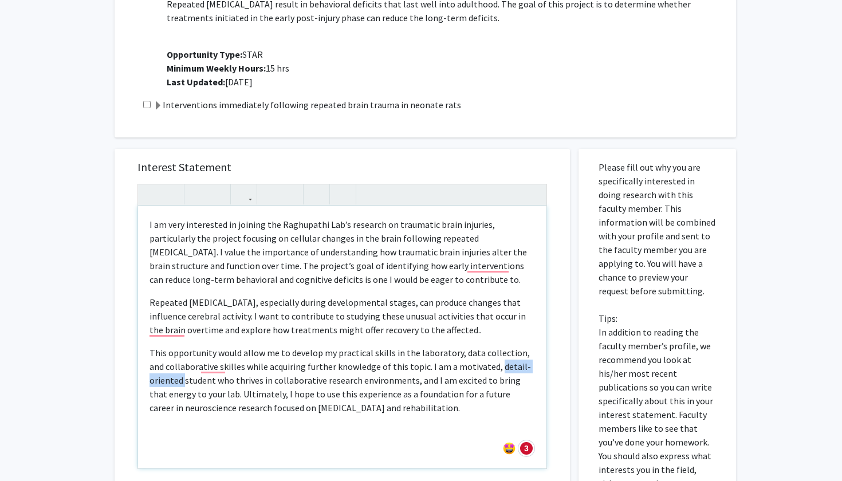
drag, startPoint x: 479, startPoint y: 340, endPoint x: 150, endPoint y: 358, distance: 329.2
click at [150, 358] on p "This opportunity would allow me to develop my practical skills in the laborator…" at bounding box center [341, 380] width 385 height 69
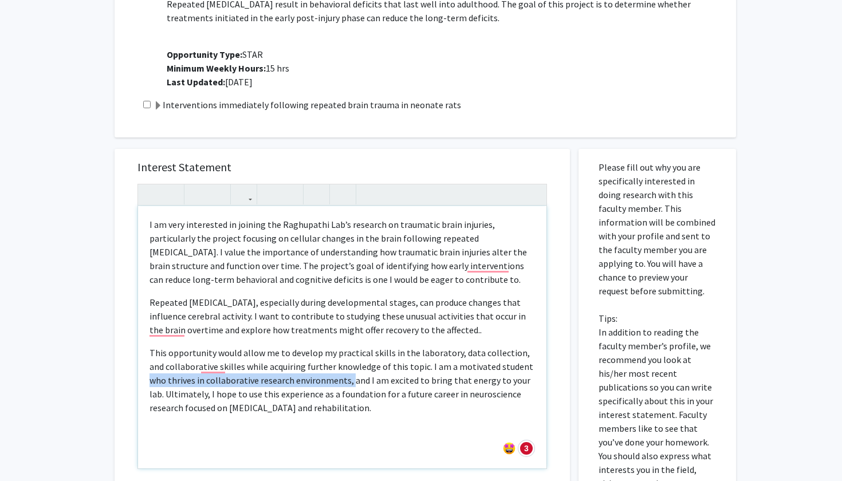
drag, startPoint x: 507, startPoint y: 344, endPoint x: 330, endPoint y: 356, distance: 176.8
click at [330, 356] on p "This opportunity would allow me to develop my practical skills in the laborator…" at bounding box center [341, 380] width 385 height 69
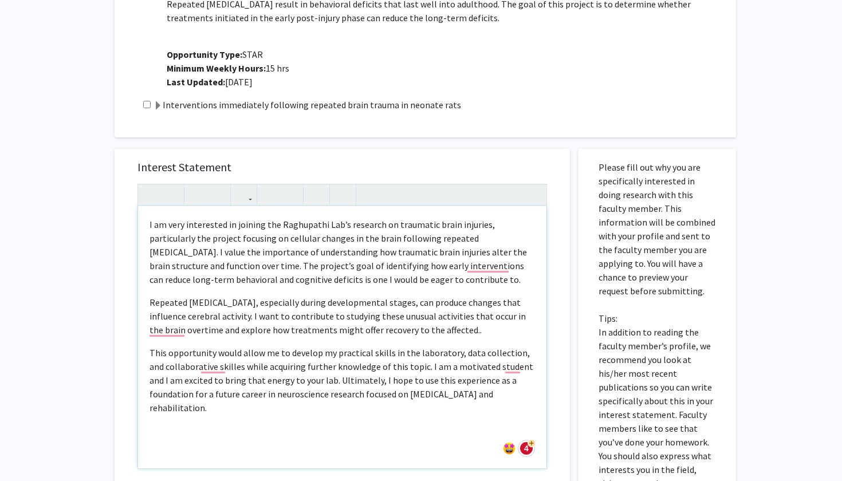
click at [225, 356] on p "This opportunity would allow me to develop my practical skills in the laborator…" at bounding box center [341, 380] width 385 height 69
drag, startPoint x: 204, startPoint y: 355, endPoint x: 309, endPoint y: 357, distance: 104.8
click at [309, 357] on p "This opportunity would allow me to develop my practical skills in the laborator…" at bounding box center [341, 380] width 385 height 69
click at [302, 356] on p "This opportunity would allow me to develop my practical skills in the laborator…" at bounding box center [341, 380] width 385 height 69
click at [182, 354] on p "This opportunity would allow me to develop my practical skills in the laborator…" at bounding box center [341, 380] width 385 height 69
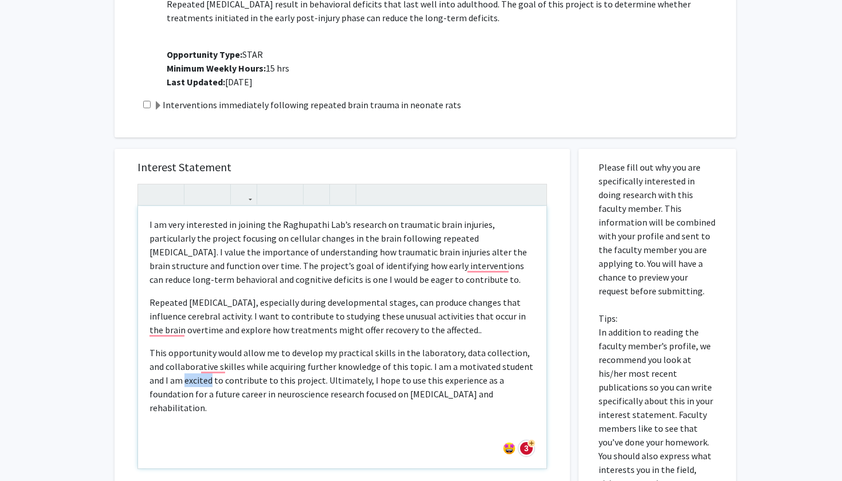
click at [182, 354] on p "This opportunity would allow me to develop my practical skills in the laborator…" at bounding box center [341, 380] width 385 height 69
click at [251, 356] on p "This opportunity would allow me to develop my practical skills in the laborator…" at bounding box center [341, 380] width 385 height 69
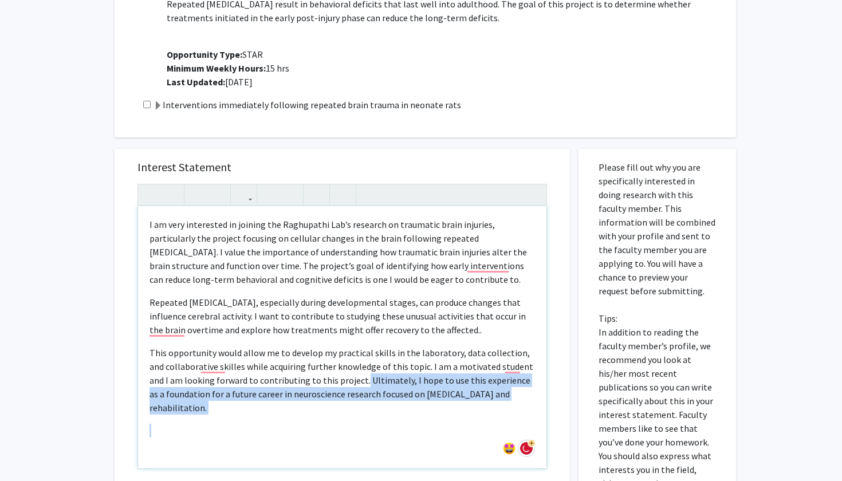
drag, startPoint x: 341, startPoint y: 356, endPoint x: 520, endPoint y: 374, distance: 179.6
click at [520, 374] on p "This opportunity would allow me to develop my practical skills in the laborator…" at bounding box center [341, 380] width 385 height 69
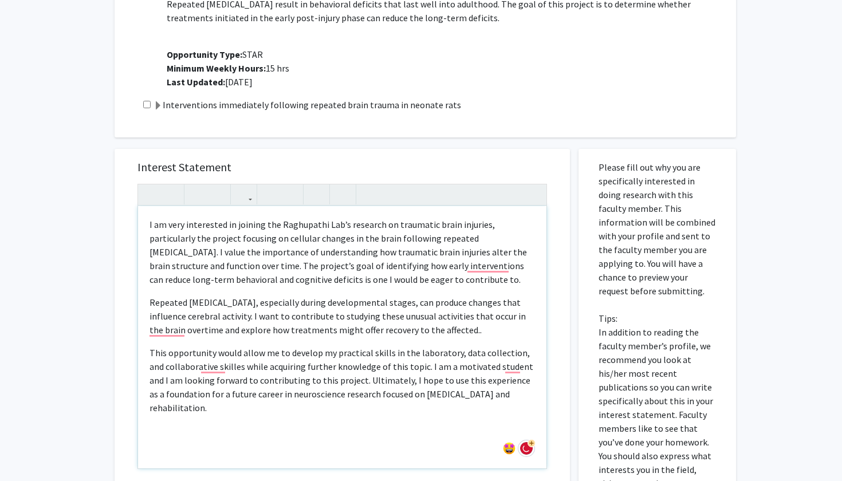
type textarea "<l>I do sita consectetu ad elitsed doe Temporinci Utl’e dolorema al enimadmin v…"
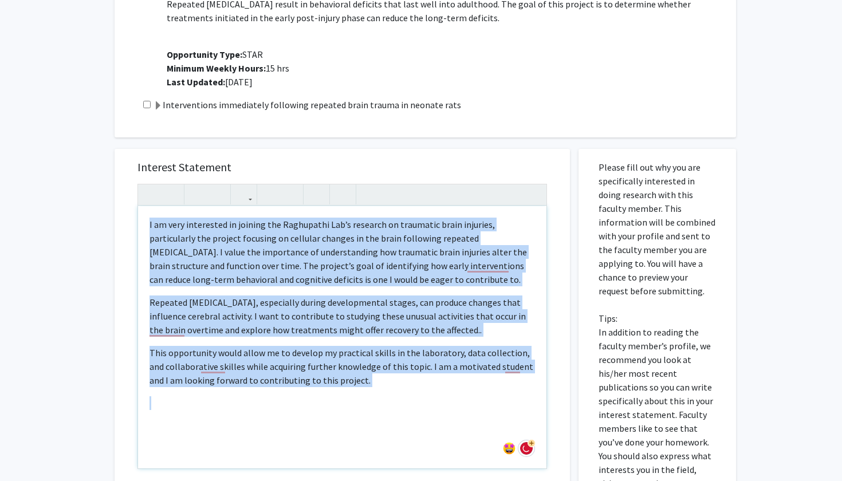
drag, startPoint x: 346, startPoint y: 362, endPoint x: 149, endPoint y: 200, distance: 255.1
click at [149, 206] on div "I am very interested in joining the Raghupathi Lab’s research on traumatic brai…" at bounding box center [342, 337] width 408 height 262
copy div "I am very interested in joining the Raghupathi Lab’s research on traumatic brai…"
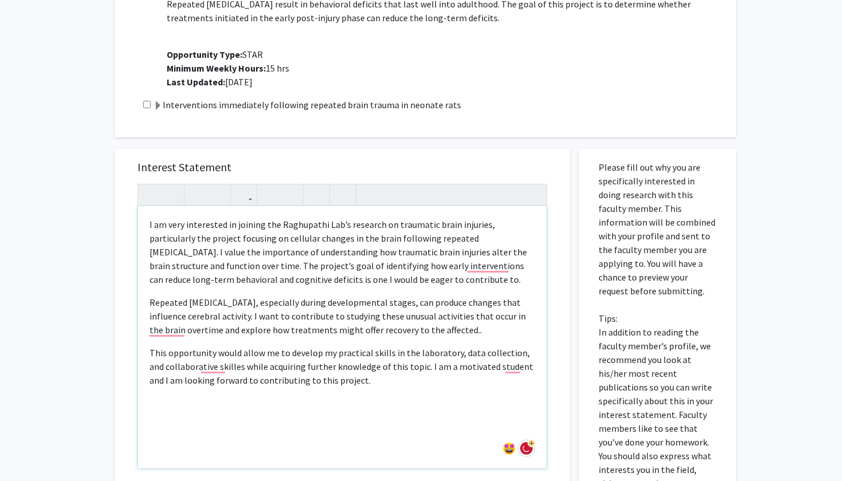
click at [353, 385] on div "I am very interested in joining the Raghupathi Lab’s research on traumatic brai…" at bounding box center [342, 337] width 408 height 262
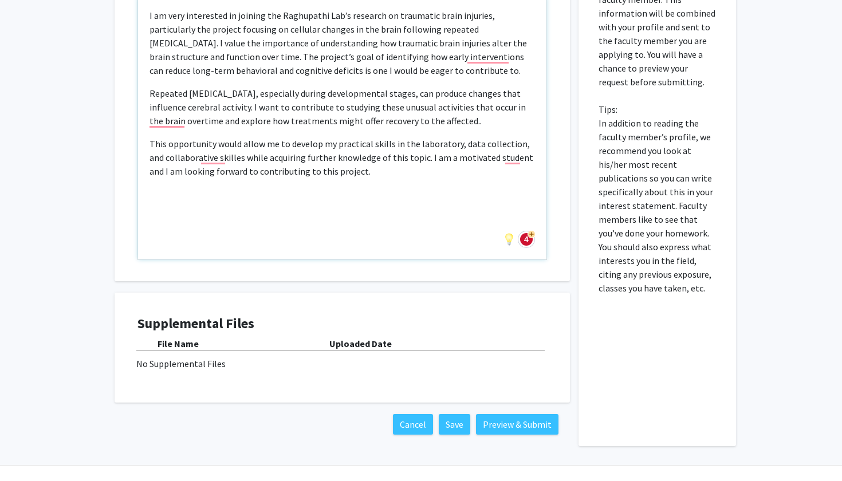
scroll to position [1301, 0]
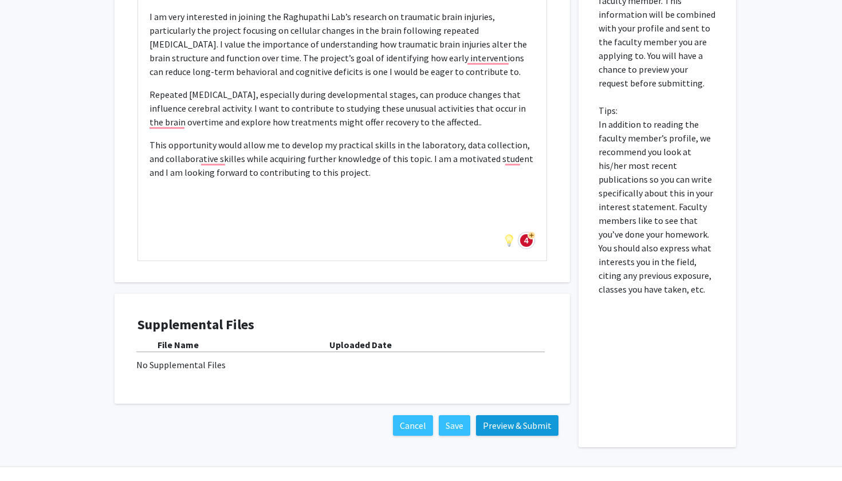
click at [512, 415] on button "Preview & Submit" at bounding box center [517, 425] width 82 height 21
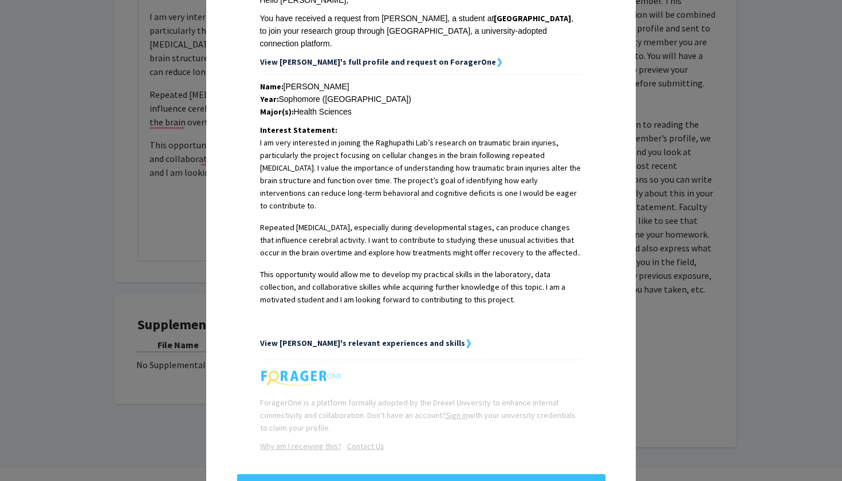
scroll to position [207, 0]
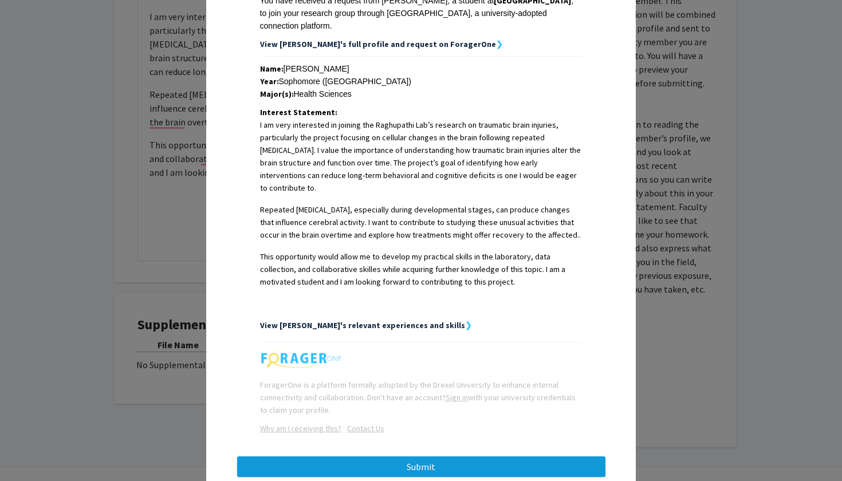
click at [448, 456] on button "Submit" at bounding box center [421, 466] width 368 height 21
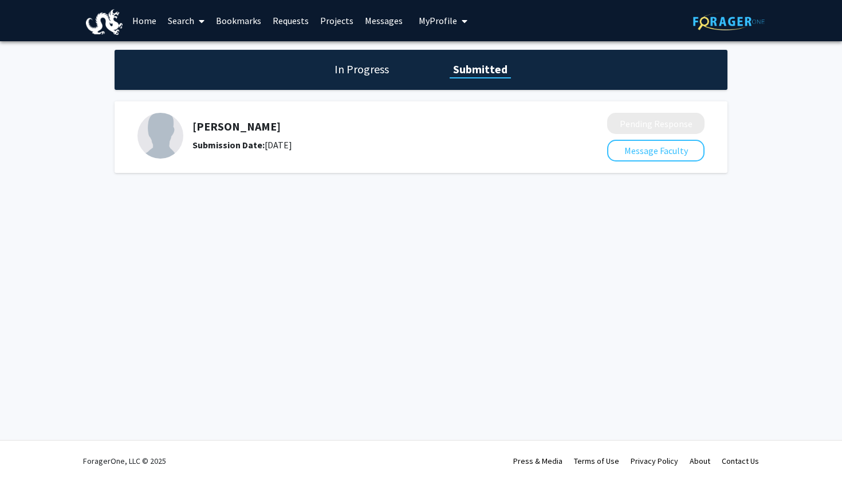
click at [245, 18] on link "Bookmarks" at bounding box center [238, 21] width 57 height 40
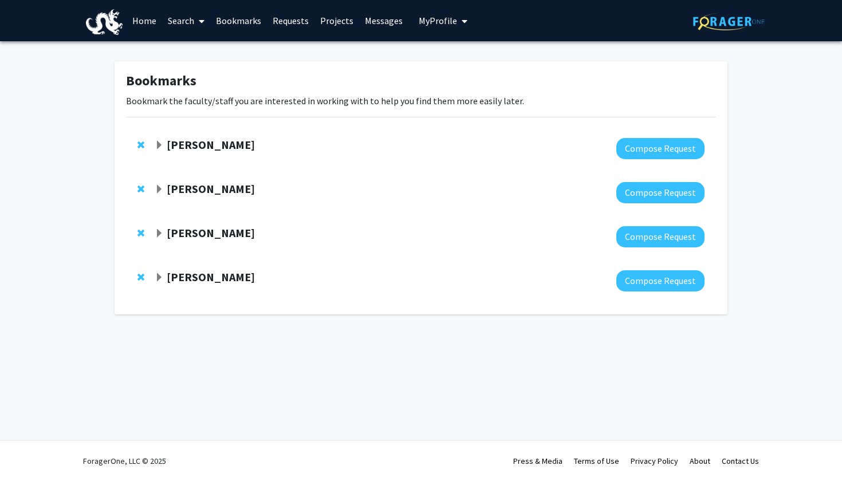
click at [233, 147] on strong "[PERSON_NAME]" at bounding box center [211, 144] width 88 height 14
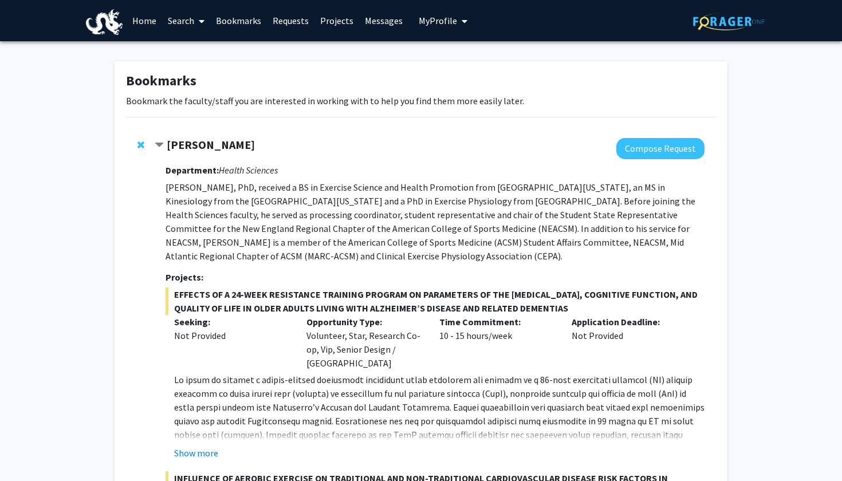
click at [253, 13] on link "Bookmarks" at bounding box center [238, 21] width 57 height 40
click at [253, 15] on link "Bookmarks" at bounding box center [238, 21] width 57 height 40
click at [251, 26] on link "Bookmarks" at bounding box center [238, 21] width 57 height 40
click at [249, 20] on link "Bookmarks" at bounding box center [238, 21] width 57 height 40
click at [194, 21] on link "Search" at bounding box center [186, 21] width 48 height 40
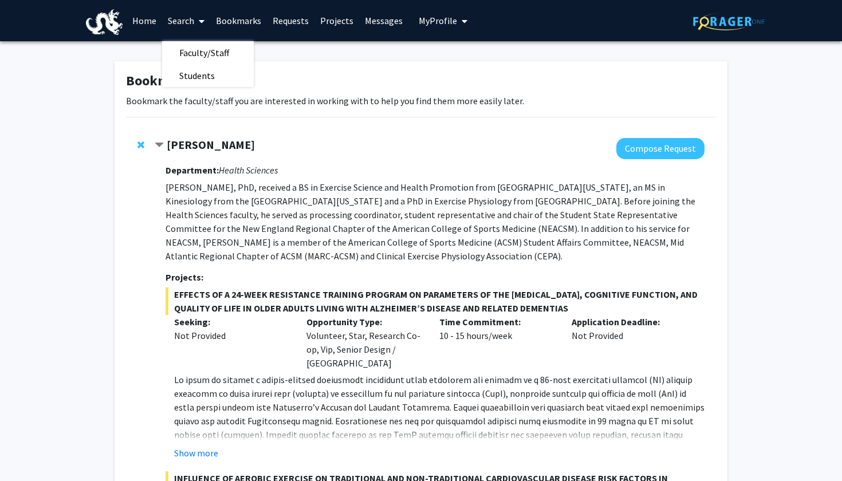
click at [228, 23] on link "Bookmarks" at bounding box center [238, 21] width 57 height 40
click at [230, 23] on link "Bookmarks" at bounding box center [238, 21] width 57 height 40
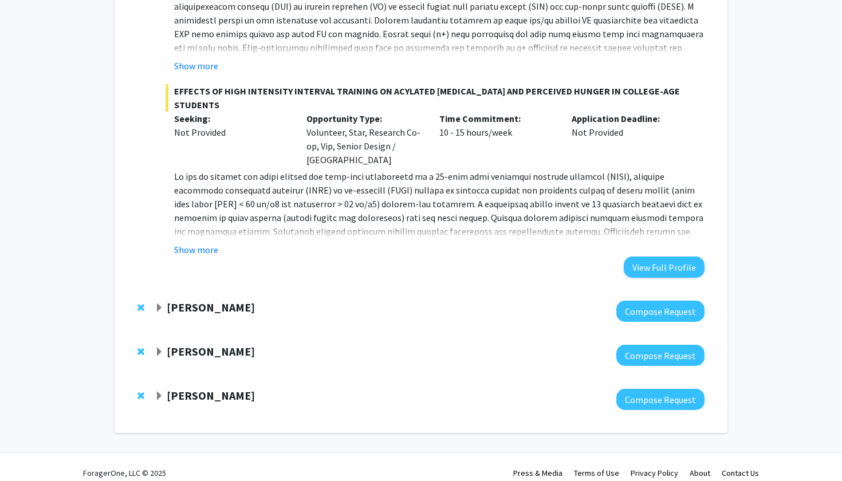
scroll to position [570, 0]
click at [204, 301] on strong "[PERSON_NAME]" at bounding box center [211, 308] width 88 height 14
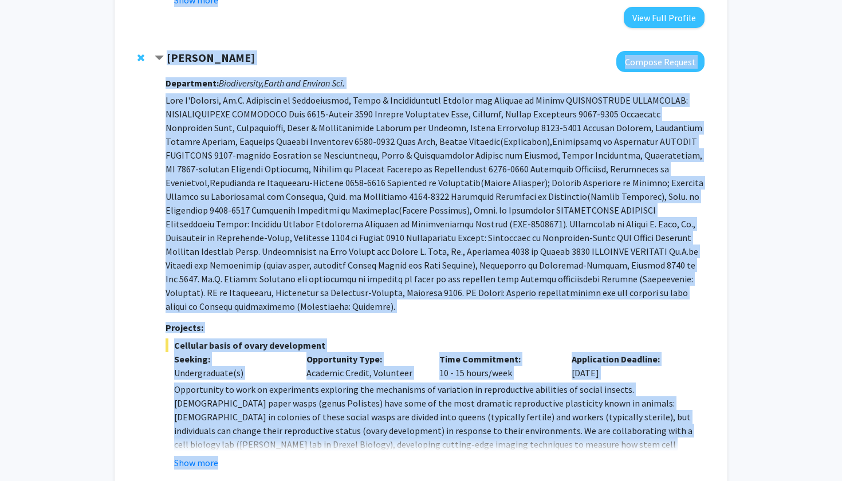
scroll to position [610, 0]
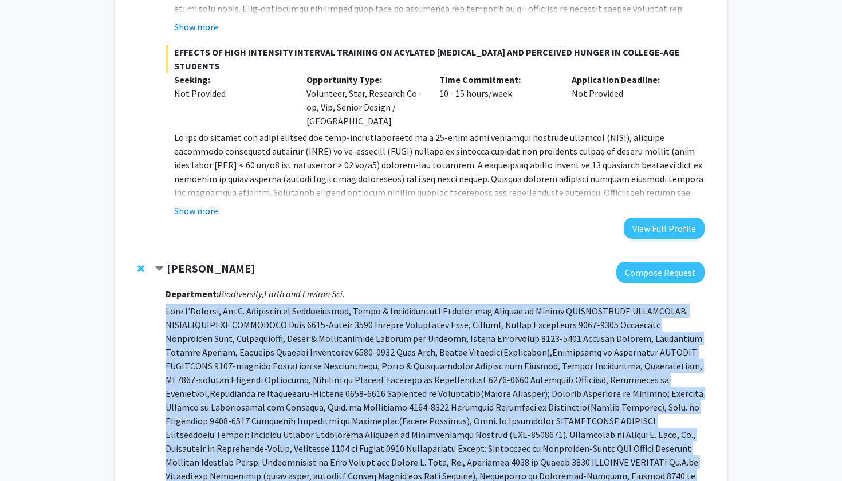
drag, startPoint x: 589, startPoint y: 283, endPoint x: 160, endPoint y: 298, distance: 429.1
copy div "[PERSON_NAME], Ph.D. Professor of Biodiversity, Earth & Environmental Science a…"
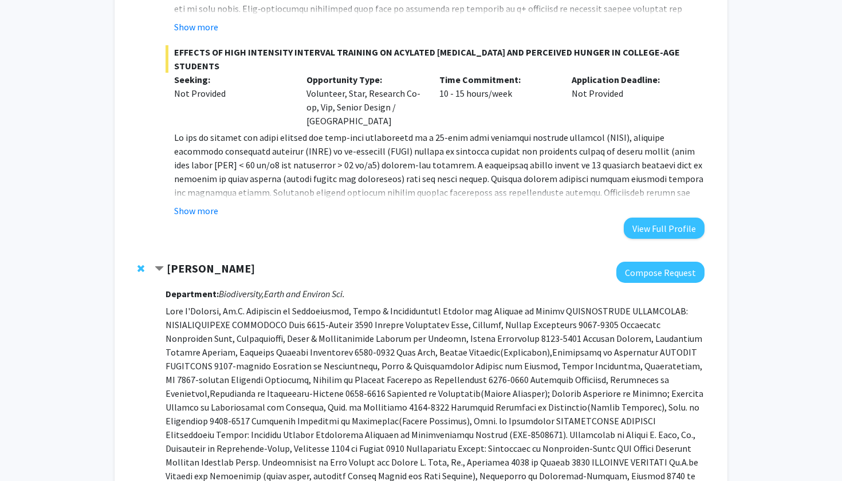
click at [478, 3] on p at bounding box center [439, 64] width 530 height 234
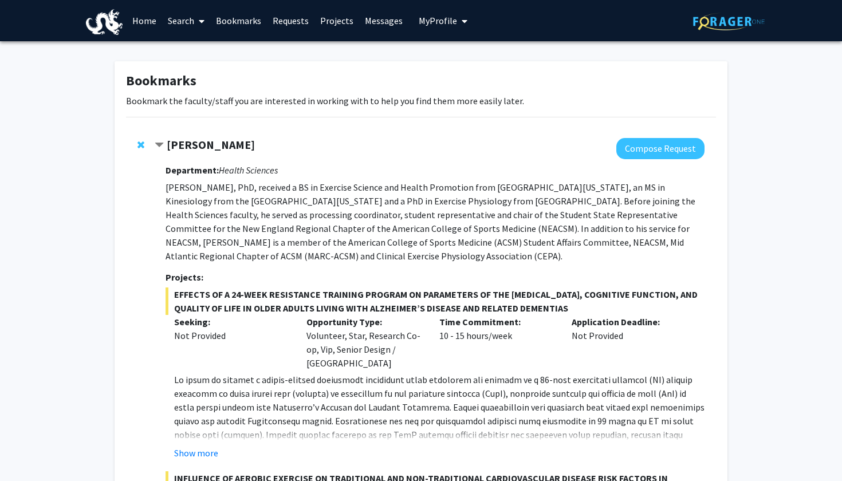
scroll to position [0, 0]
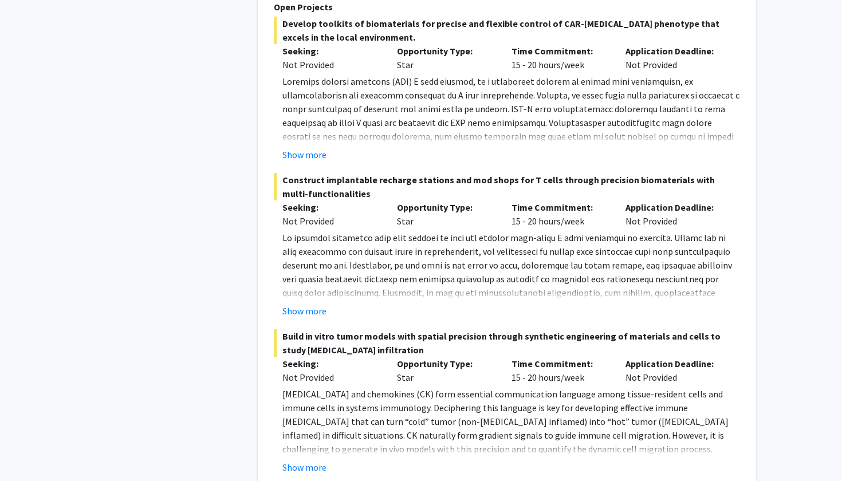
scroll to position [6491, 0]
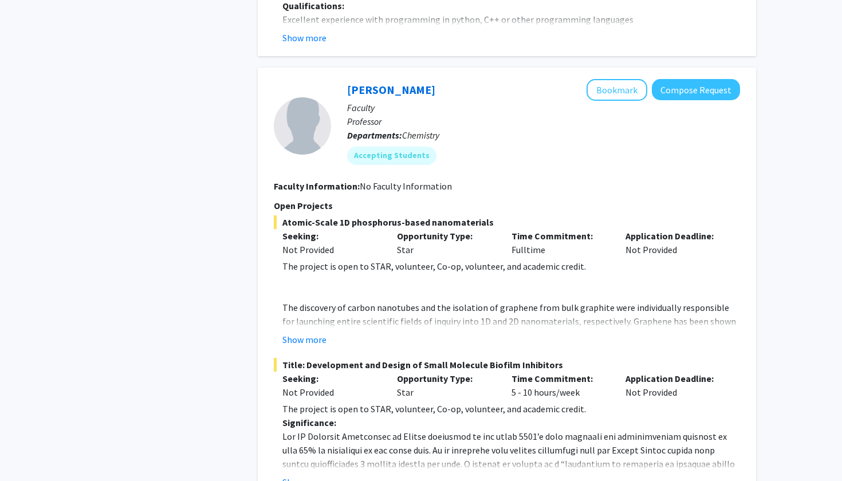
scroll to position [1211, 0]
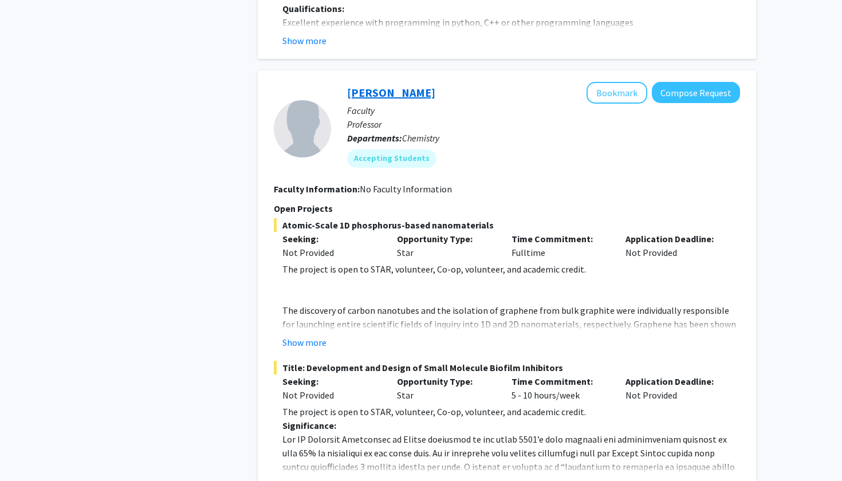
click at [380, 85] on link "[PERSON_NAME]" at bounding box center [391, 92] width 88 height 14
